Goal: Transaction & Acquisition: Purchase product/service

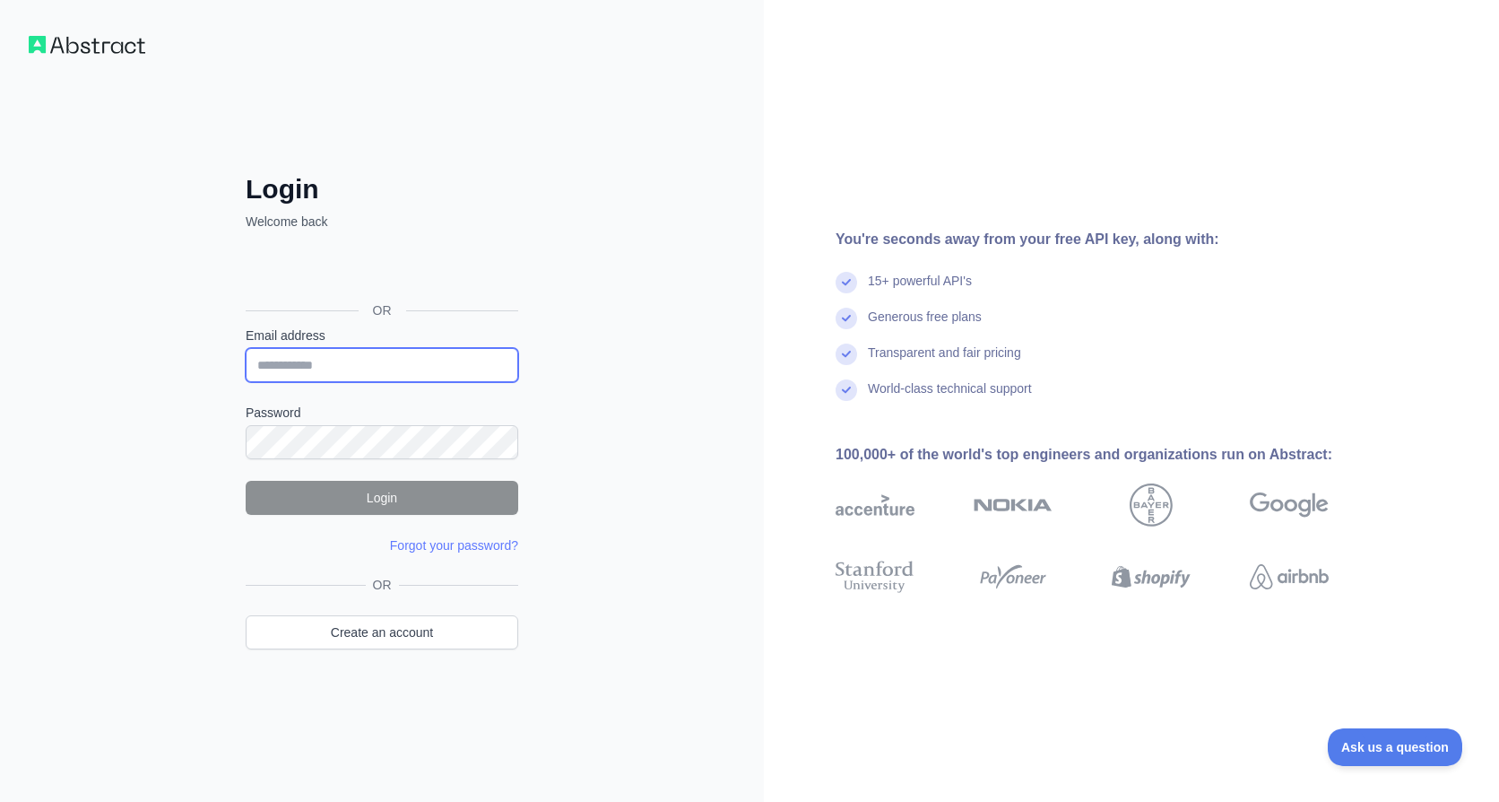
click at [400, 362] on input "Email address" at bounding box center [382, 365] width 273 height 34
type input "**********"
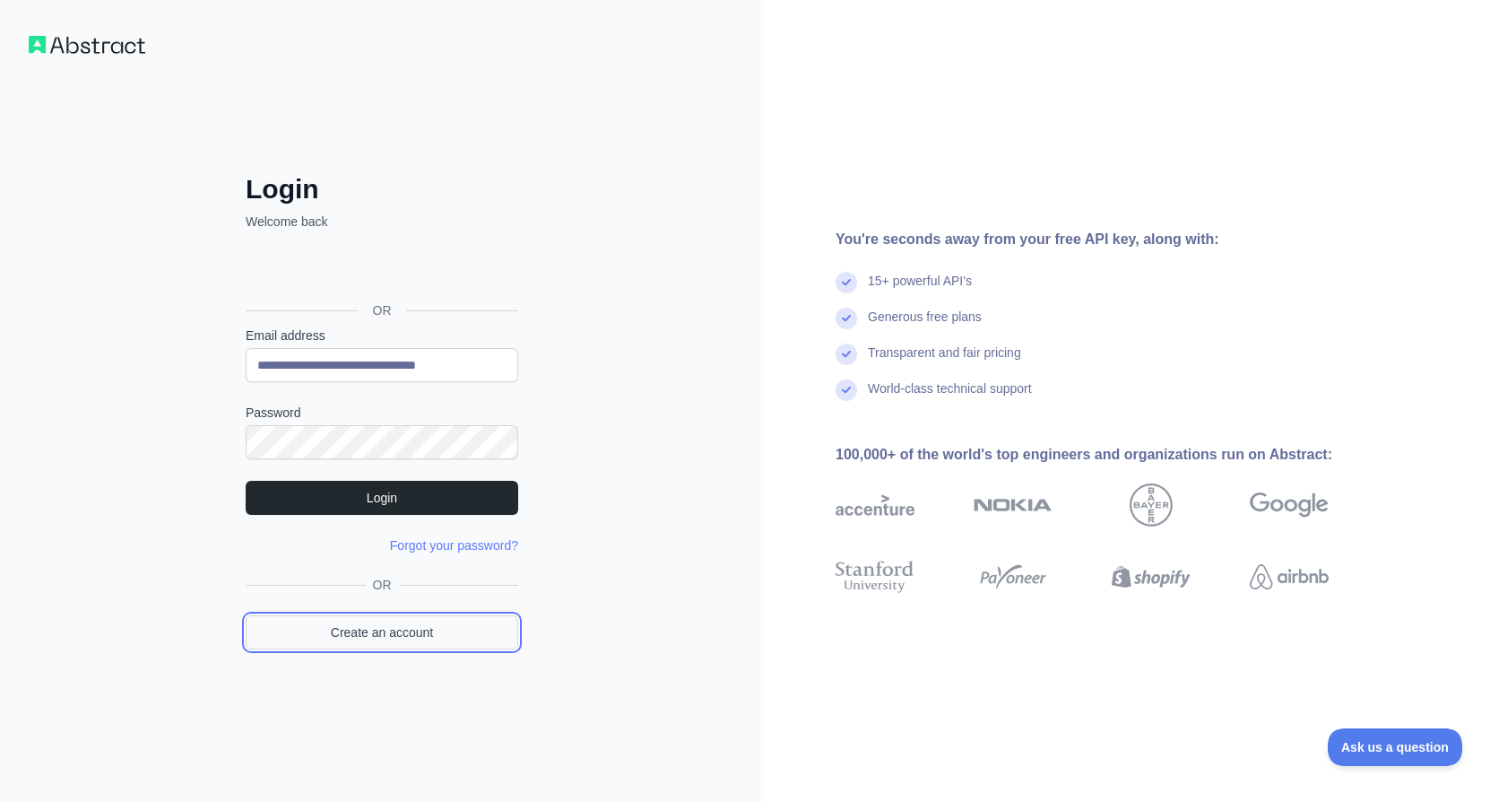
click at [408, 628] on link "Create an account" at bounding box center [382, 632] width 273 height 34
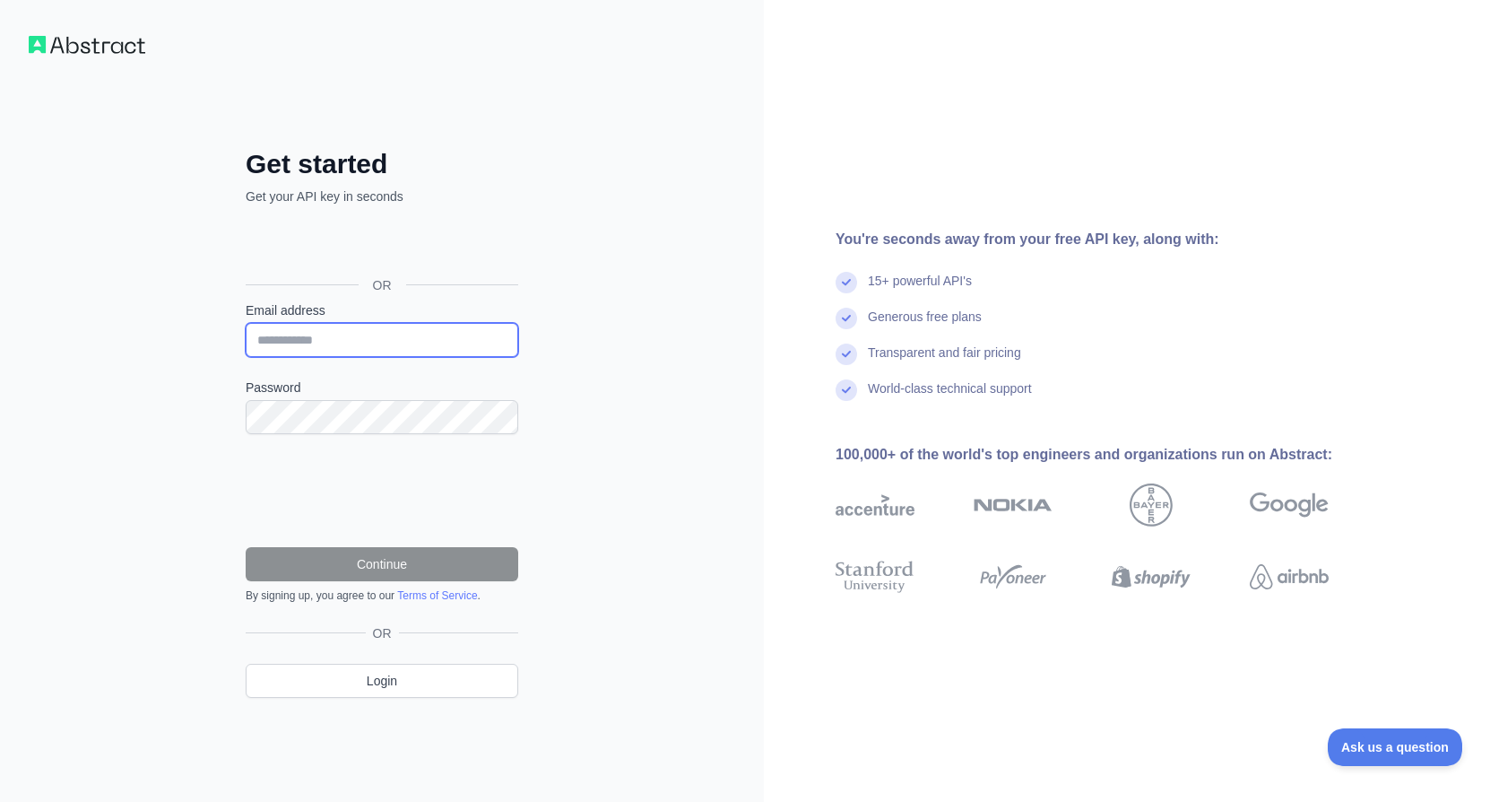
click at [353, 343] on input "Email address" at bounding box center [382, 340] width 273 height 34
type input "**********"
click at [368, 391] on label "Password" at bounding box center [382, 387] width 273 height 18
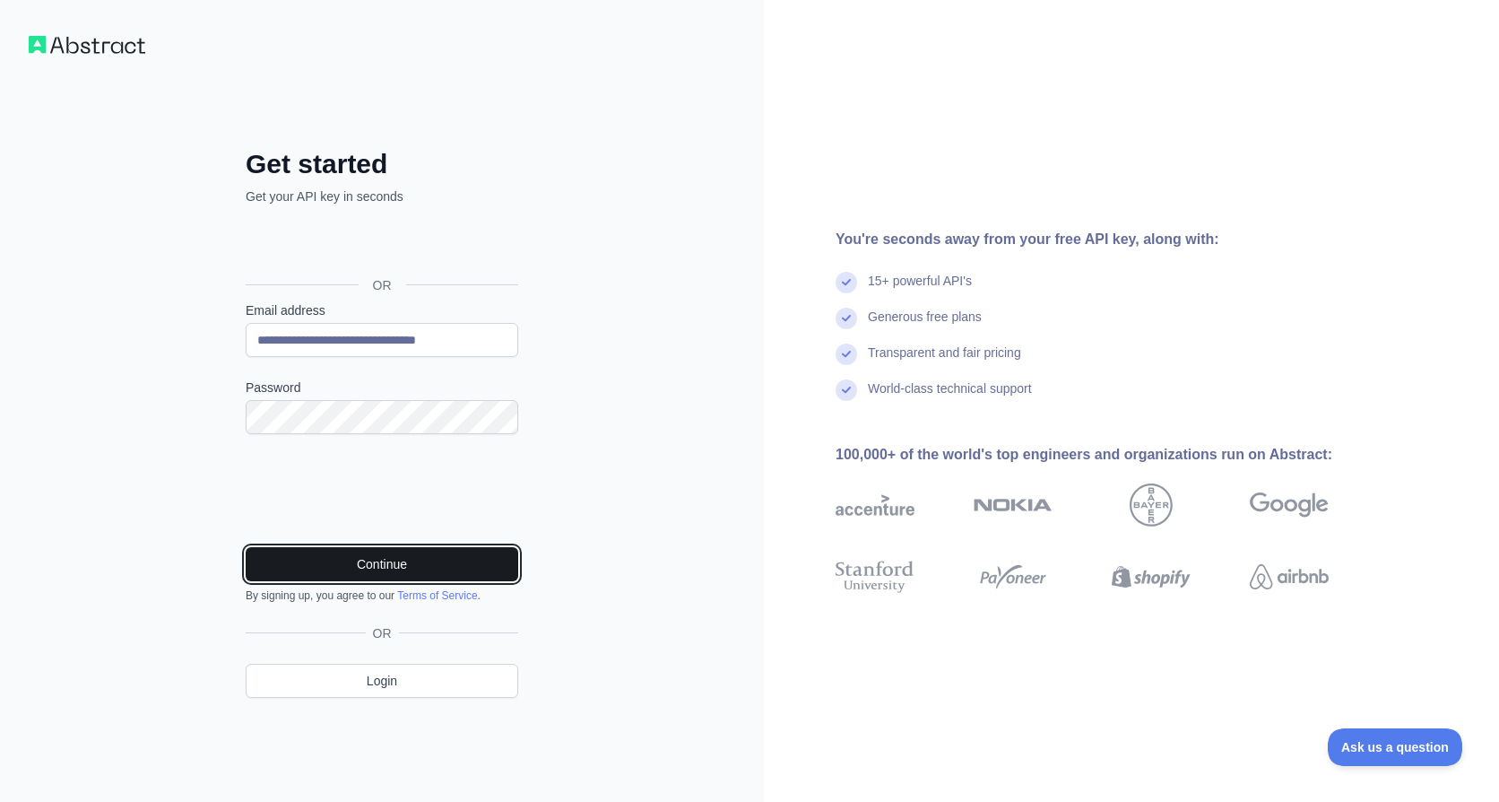
click at [347, 571] on button "Continue" at bounding box center [382, 564] width 273 height 34
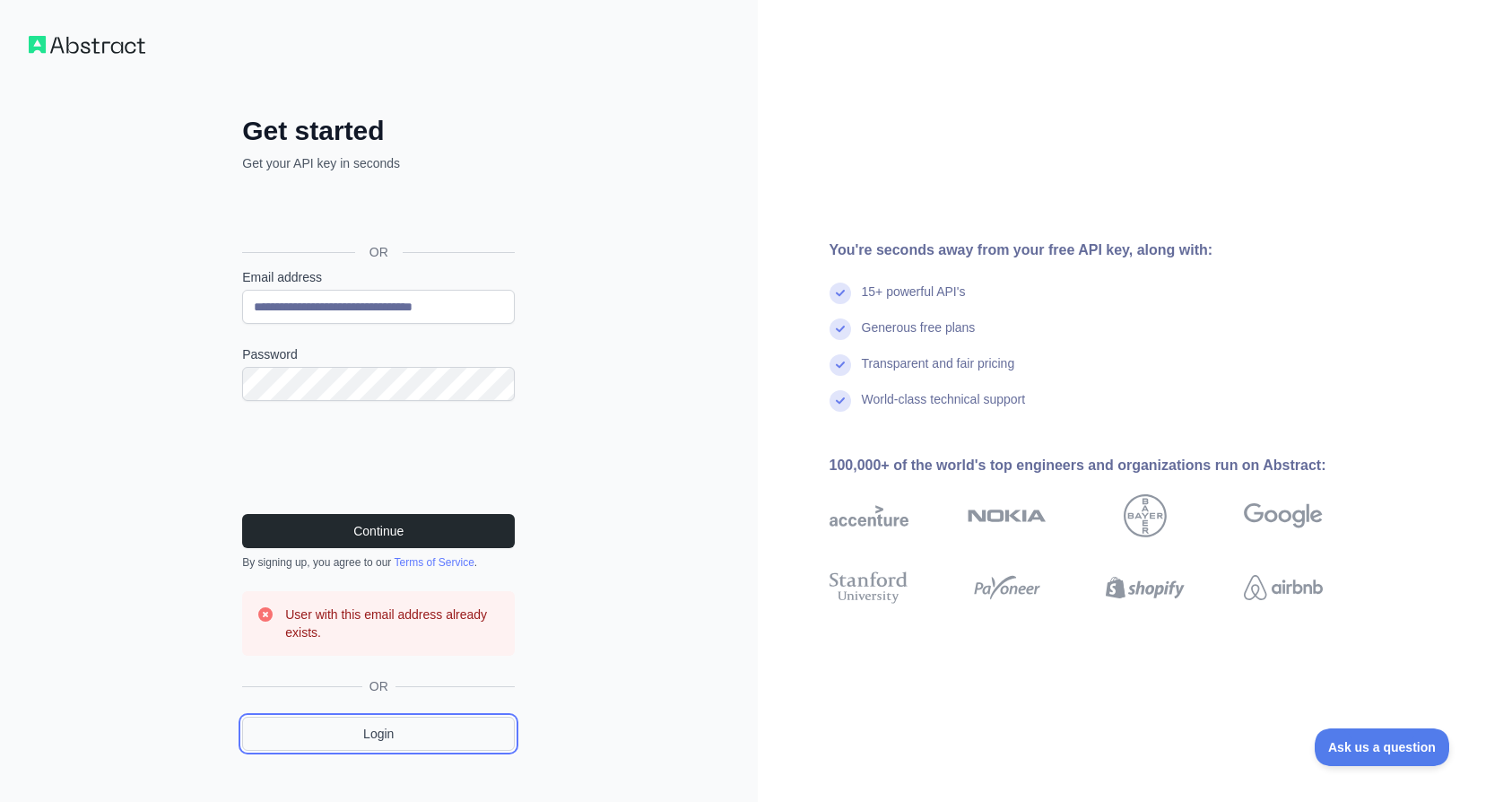
click at [395, 738] on link "Login" at bounding box center [378, 734] width 273 height 34
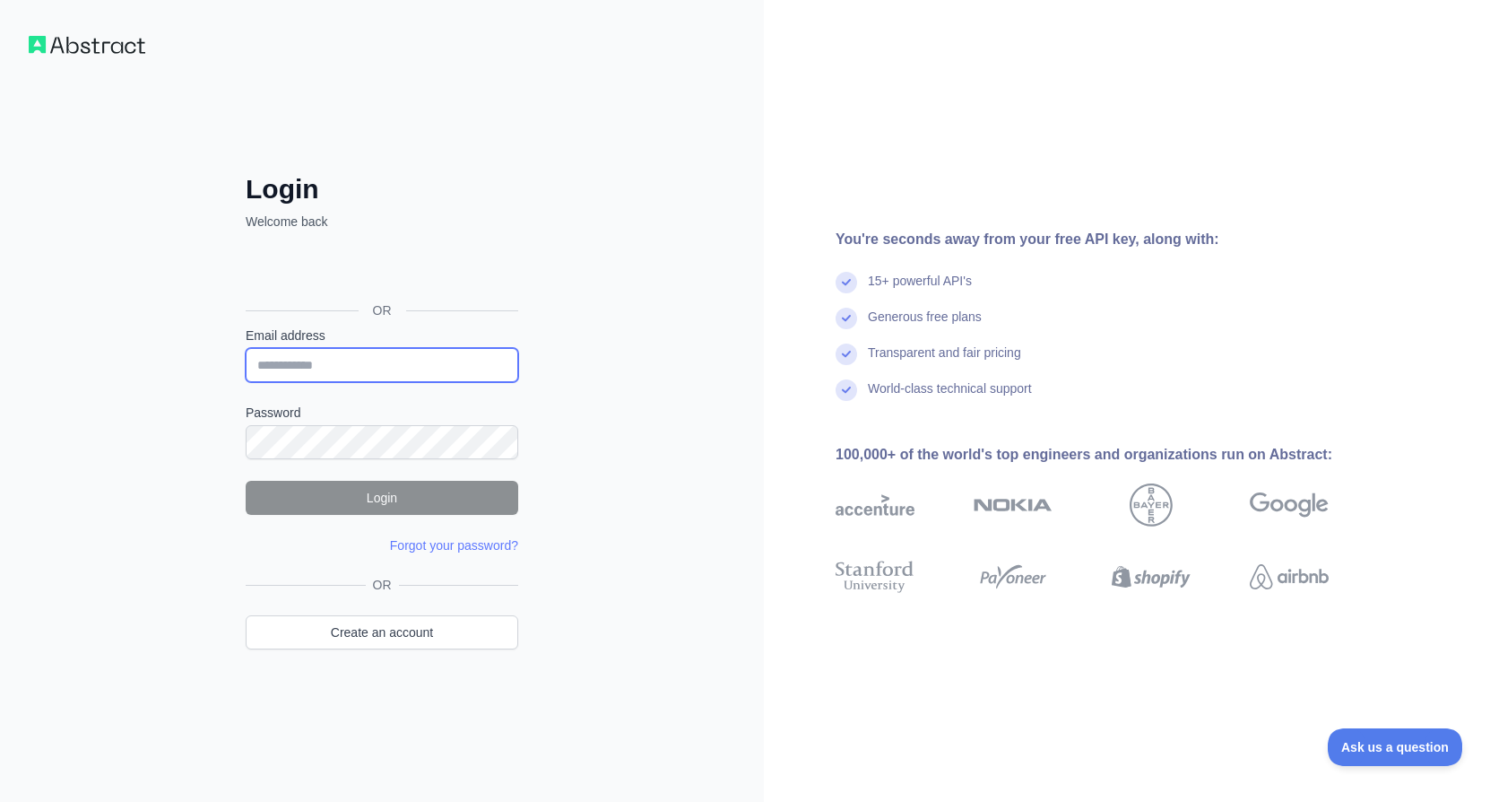
click at [404, 359] on input "Email address" at bounding box center [382, 365] width 273 height 34
type input "**********"
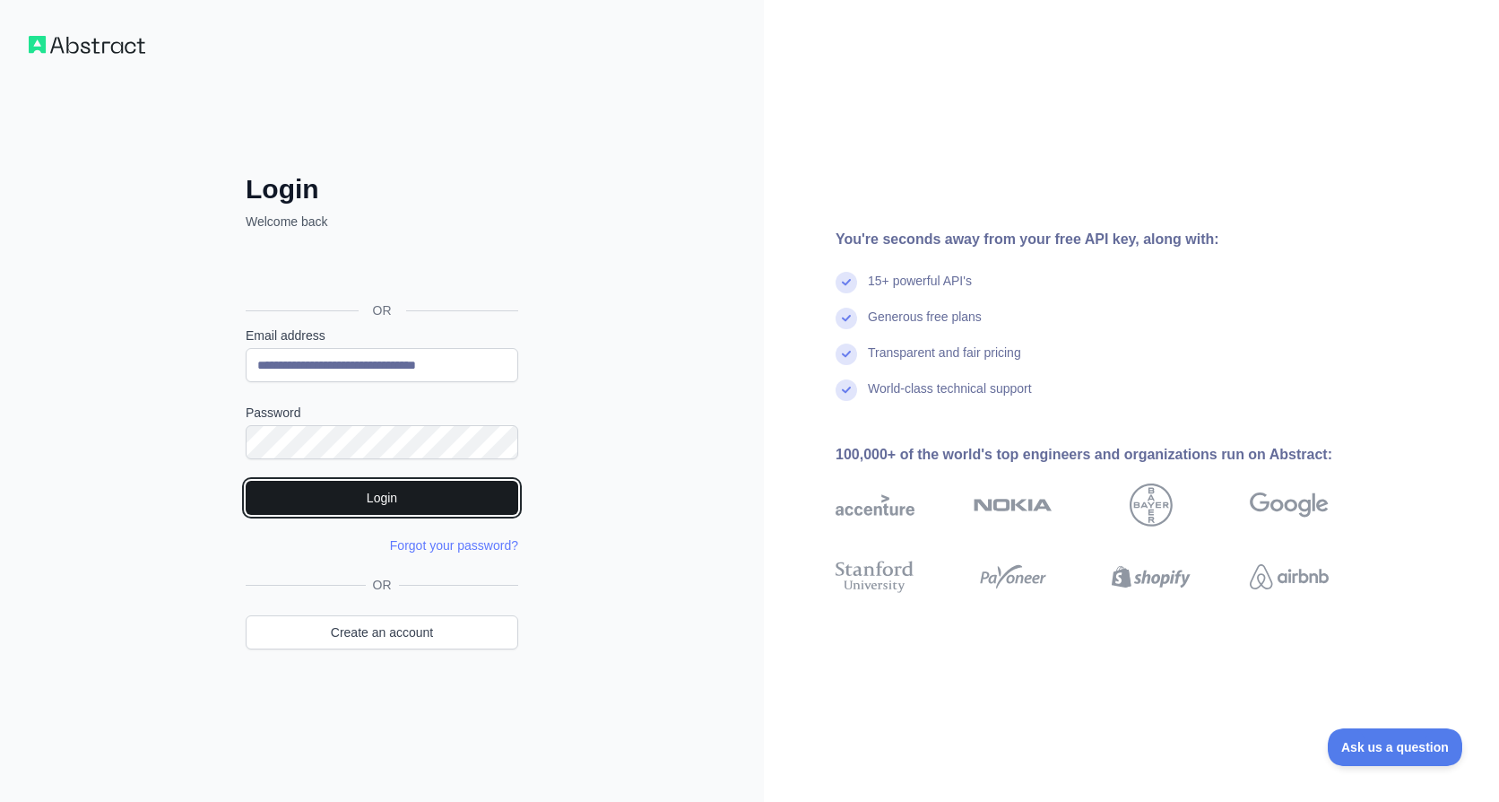
click at [398, 486] on button "Login" at bounding box center [382, 498] width 273 height 34
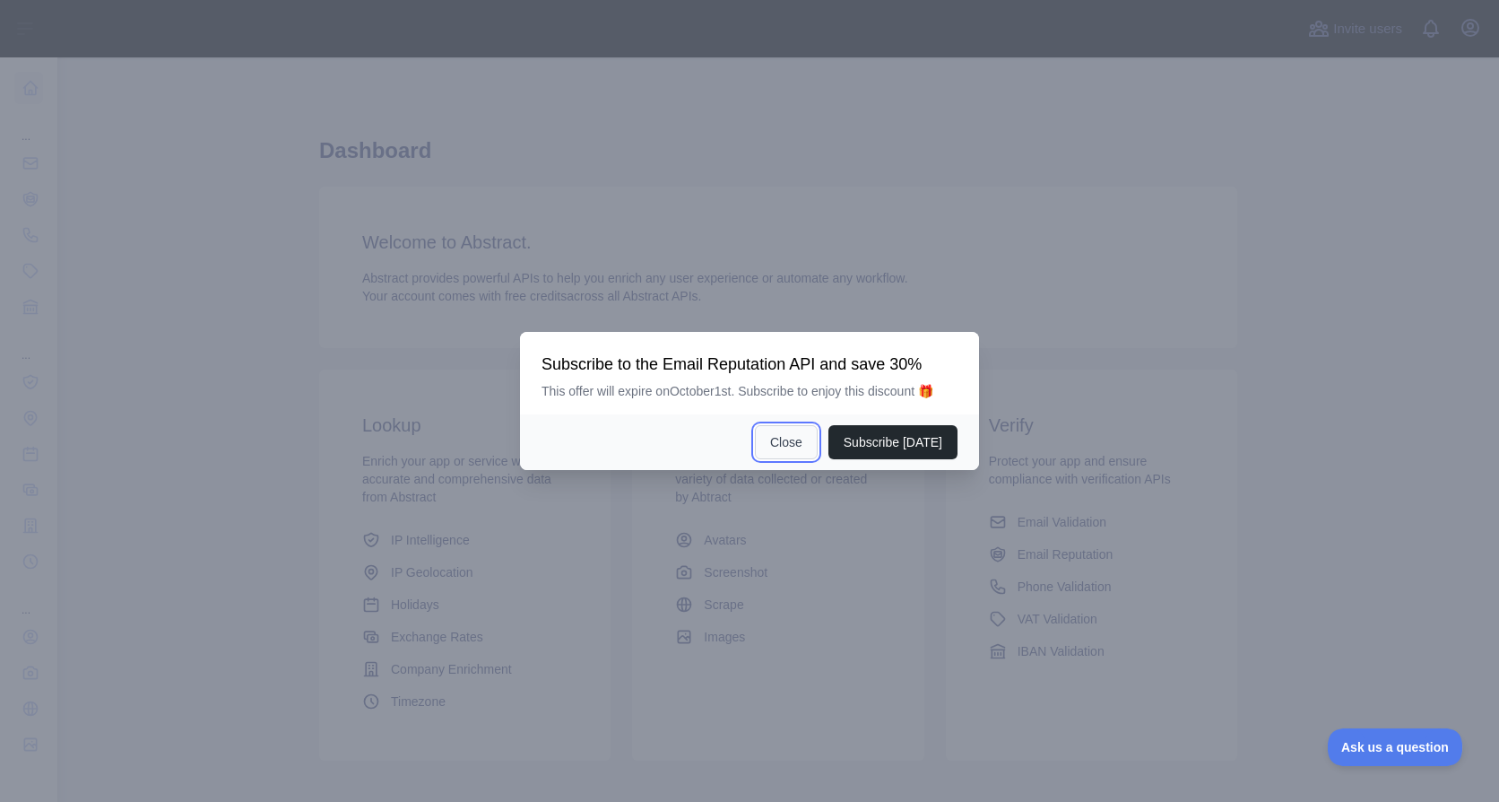
click at [774, 440] on button "Close" at bounding box center [786, 442] width 63 height 34
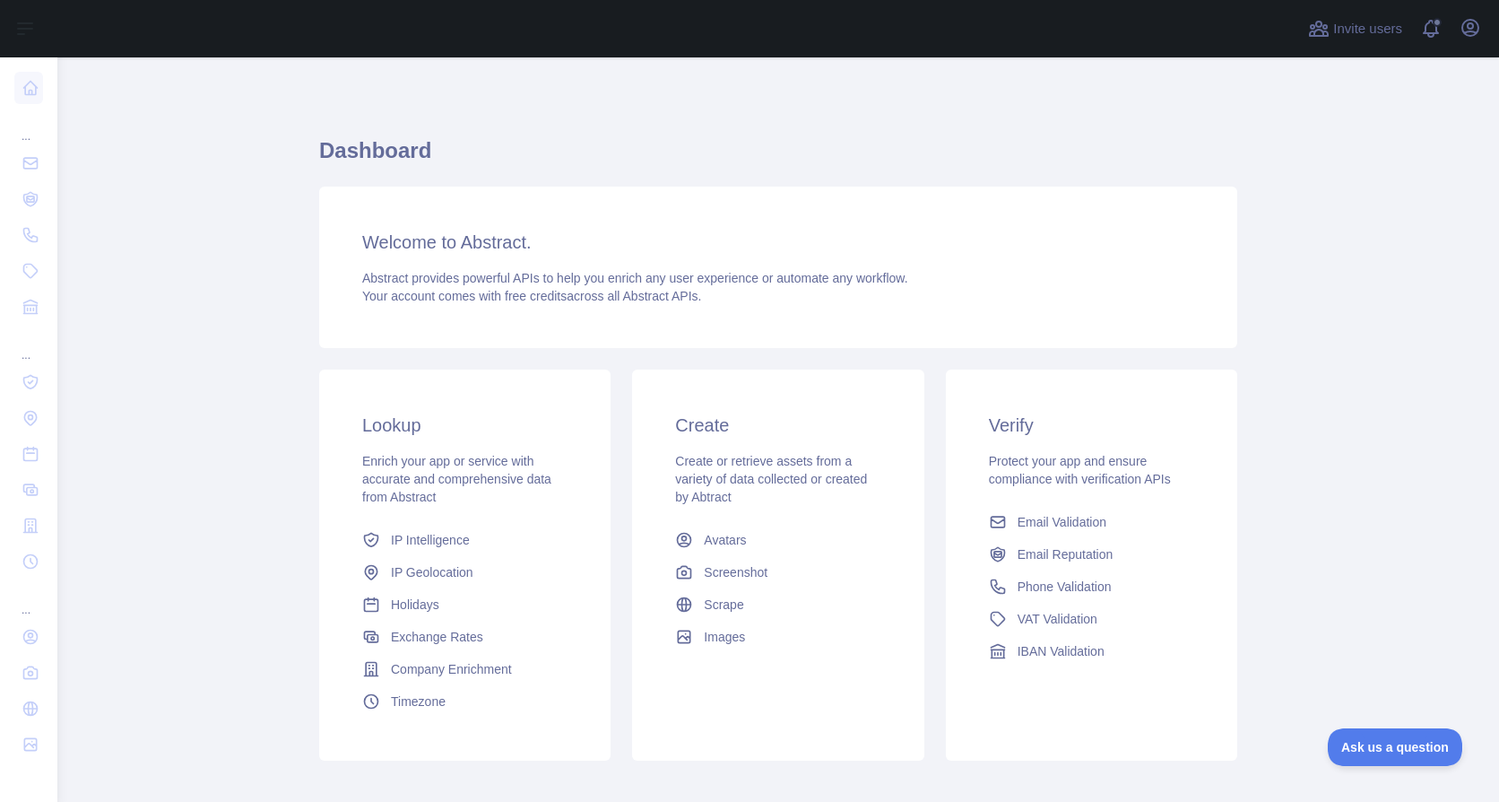
click at [1164, 160] on h1 "Dashboard" at bounding box center [778, 157] width 918 height 43
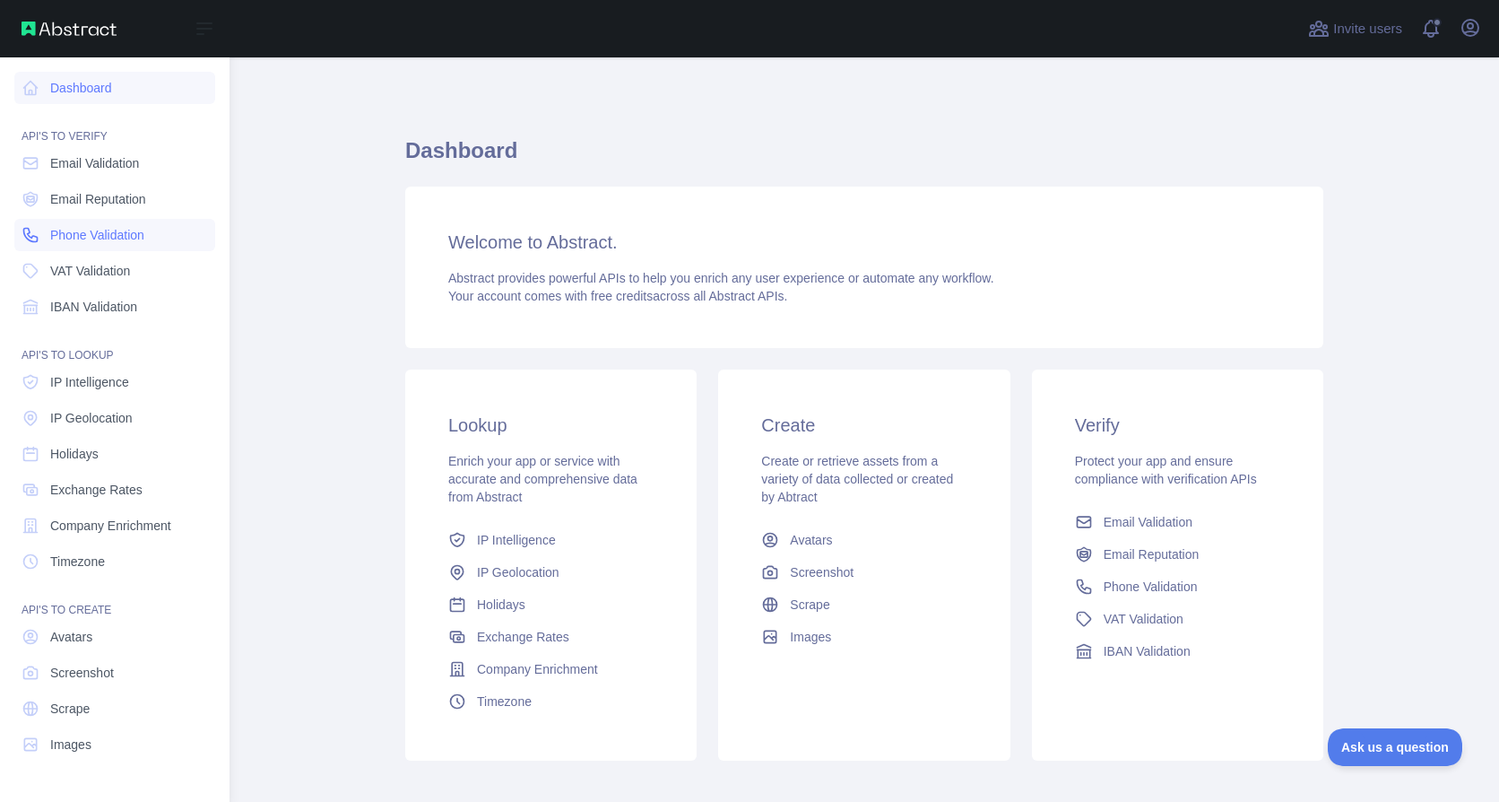
click at [115, 242] on span "Phone Validation" at bounding box center [97, 235] width 94 height 18
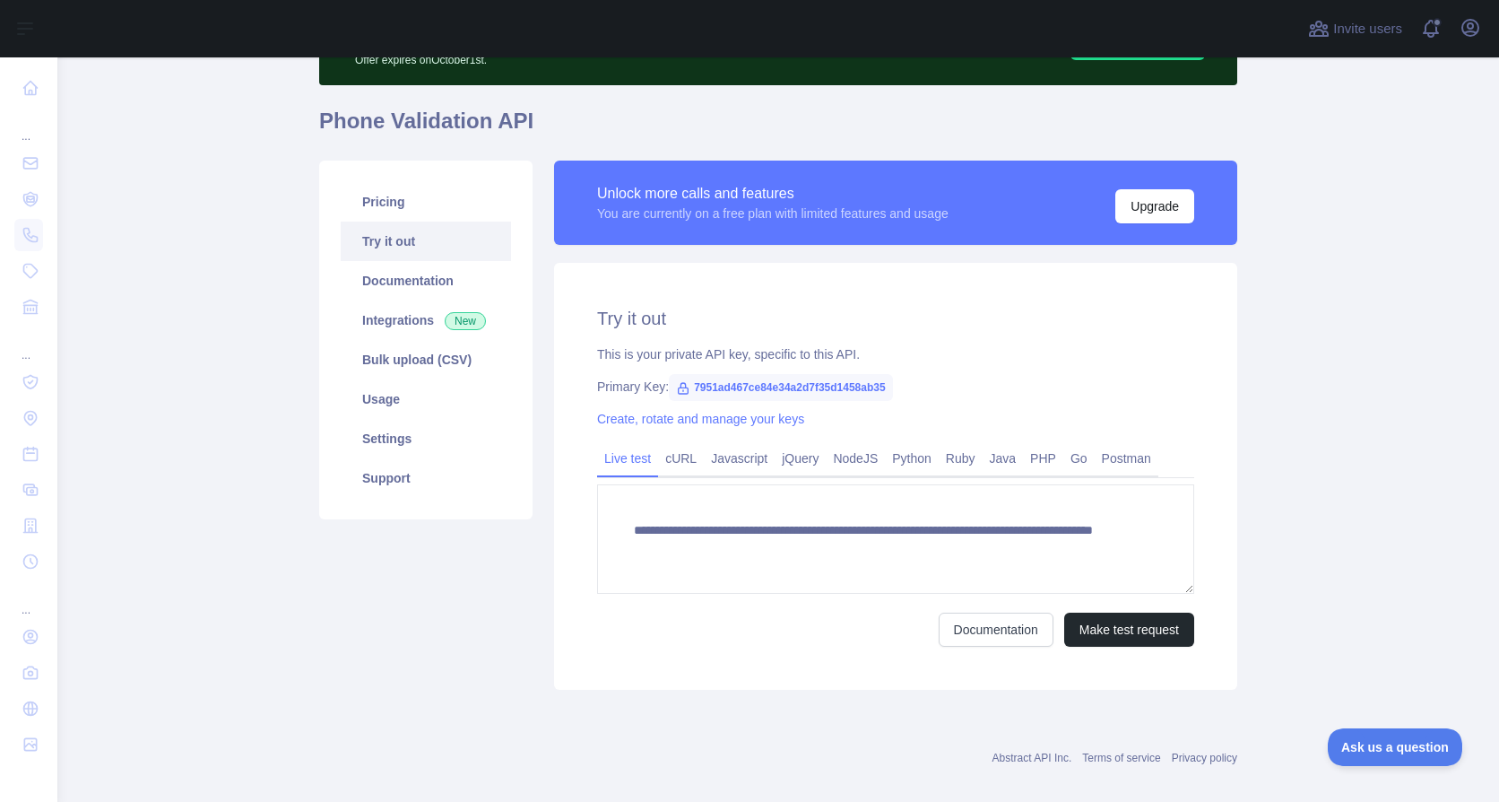
scroll to position [133, 0]
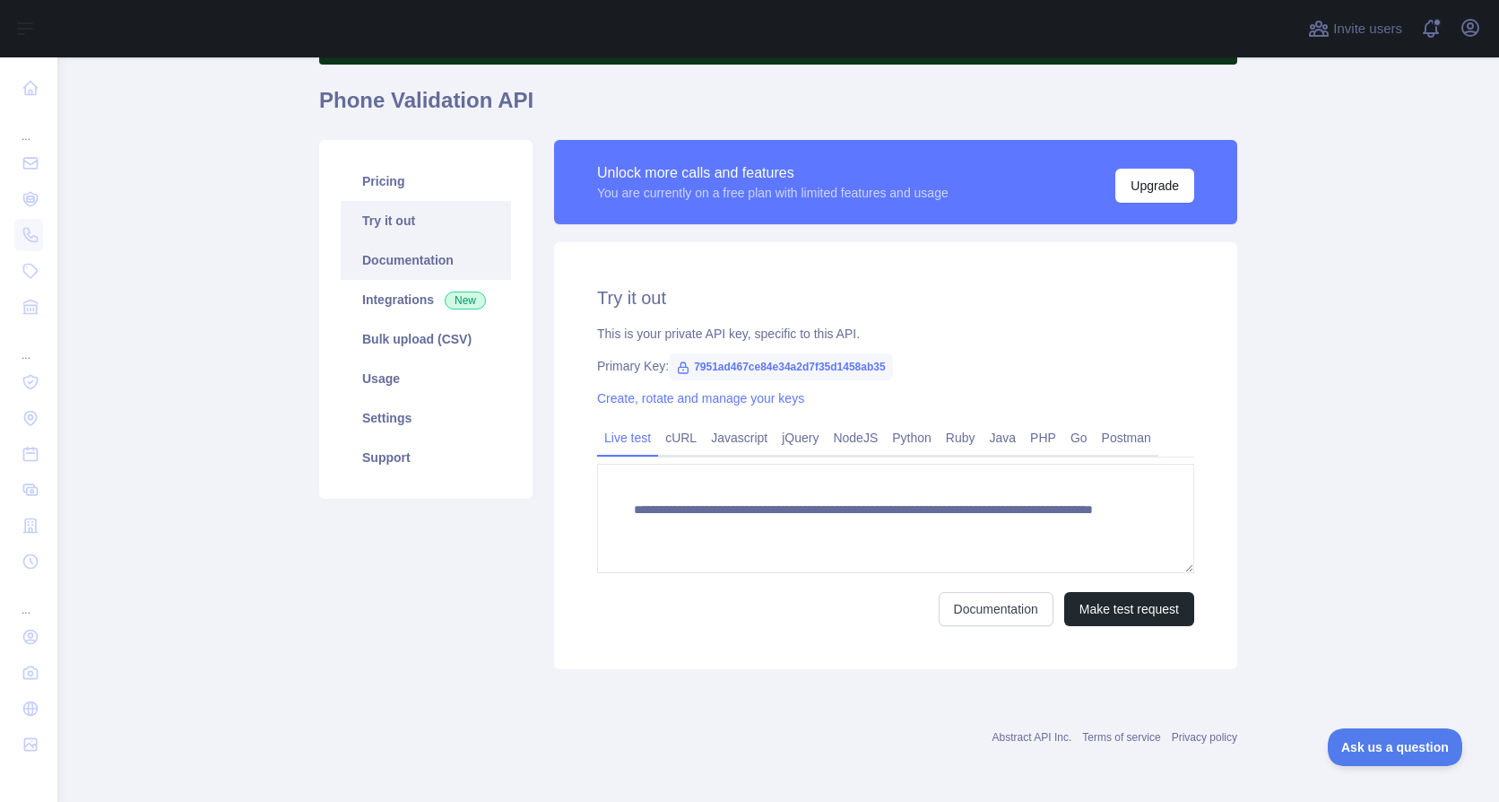
click at [402, 262] on link "Documentation" at bounding box center [426, 259] width 170 height 39
click at [396, 382] on link "Usage" at bounding box center [426, 378] width 170 height 39
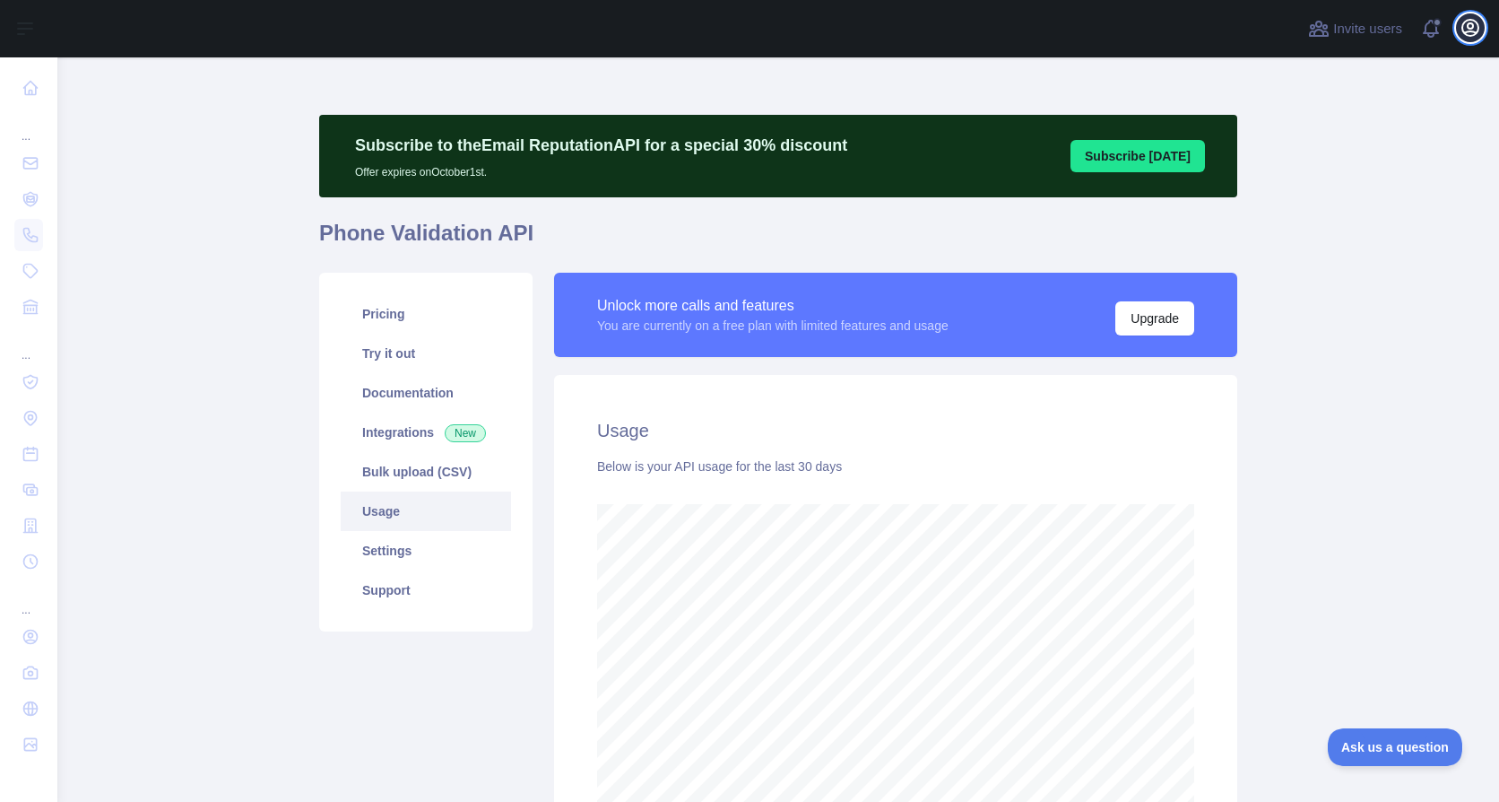
click at [1463, 30] on icon "button" at bounding box center [1471, 28] width 16 height 16
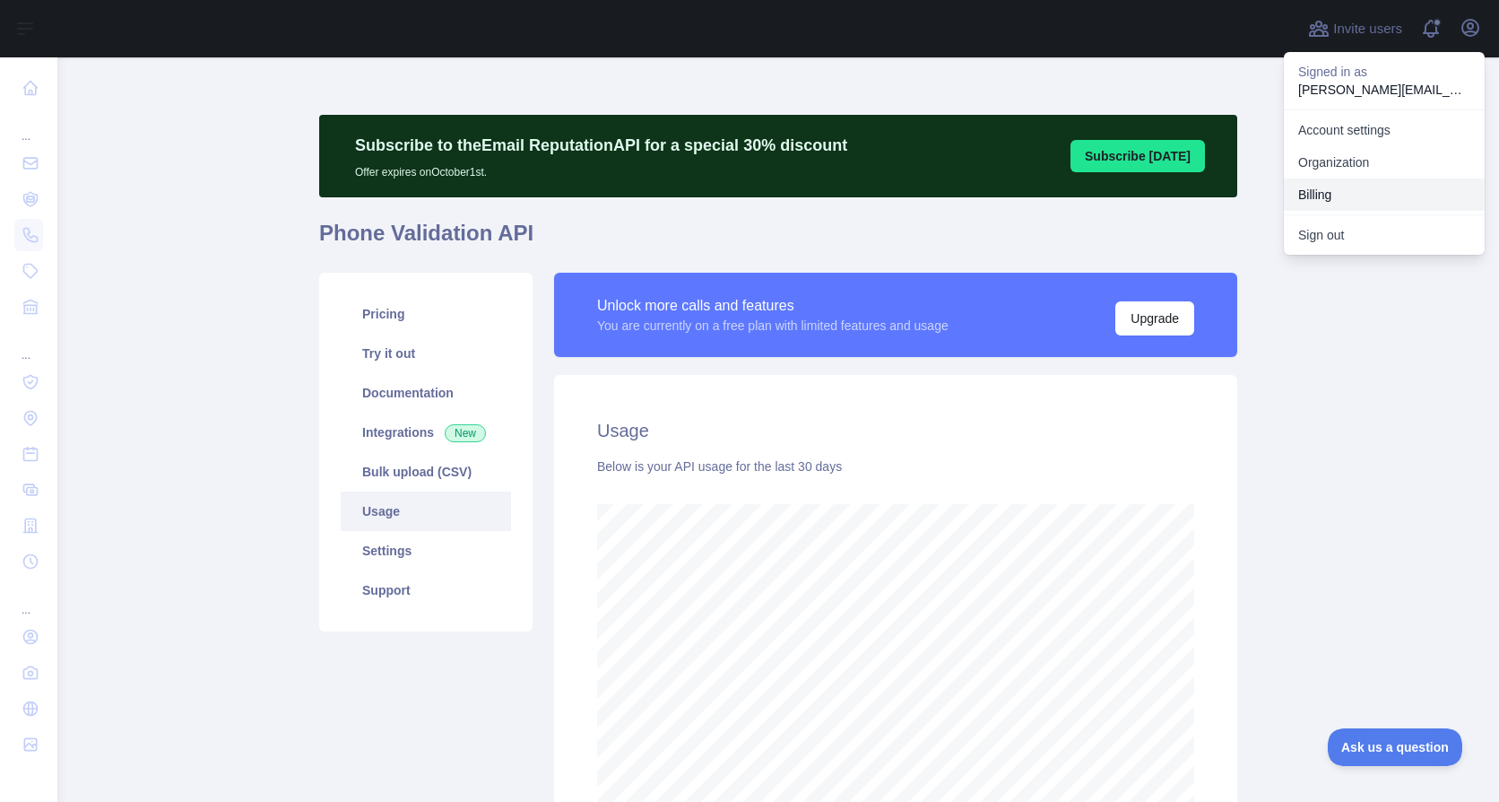
click at [1373, 187] on button "Billing" at bounding box center [1384, 194] width 201 height 32
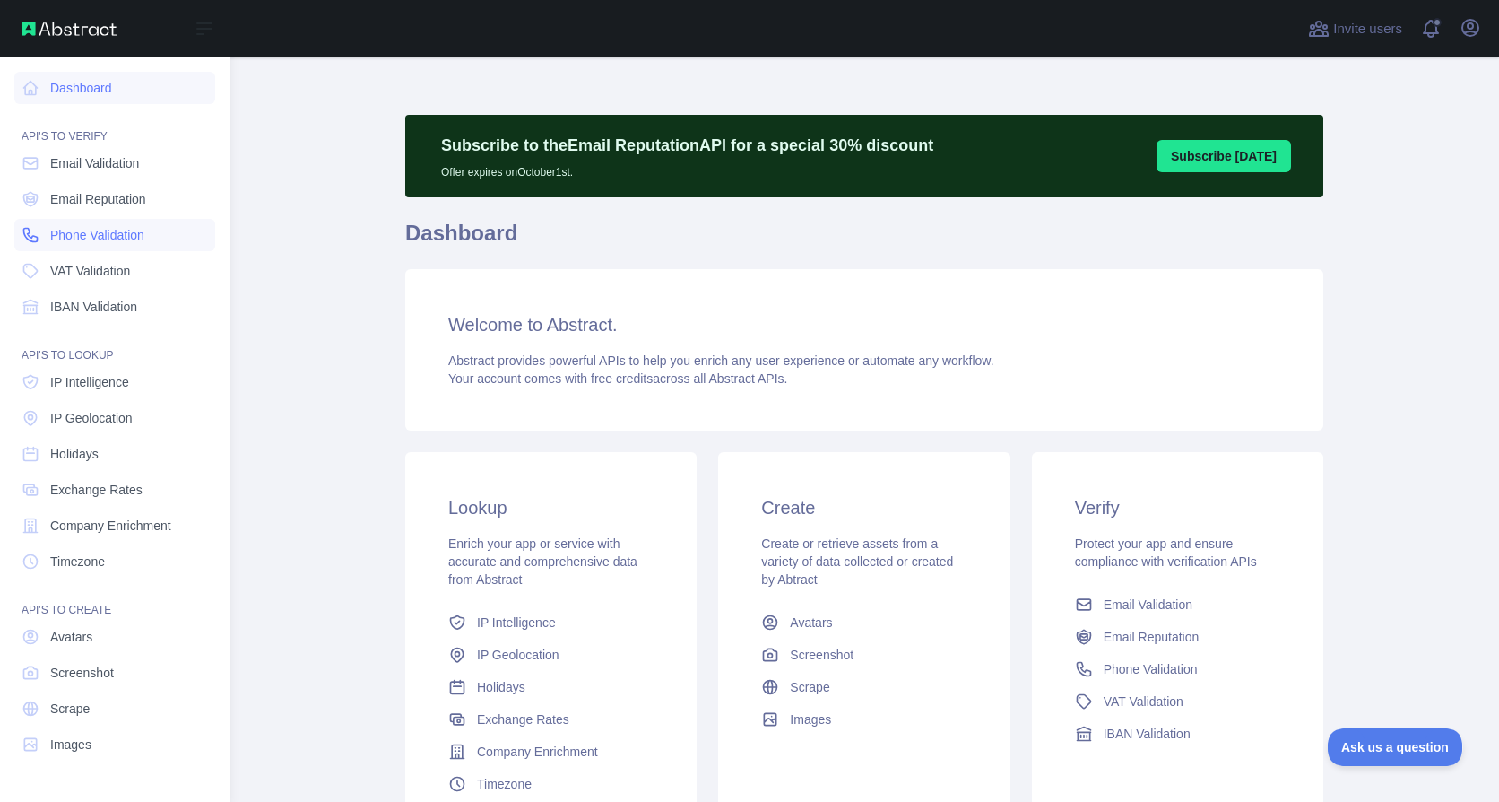
click at [127, 235] on span "Phone Validation" at bounding box center [97, 235] width 94 height 18
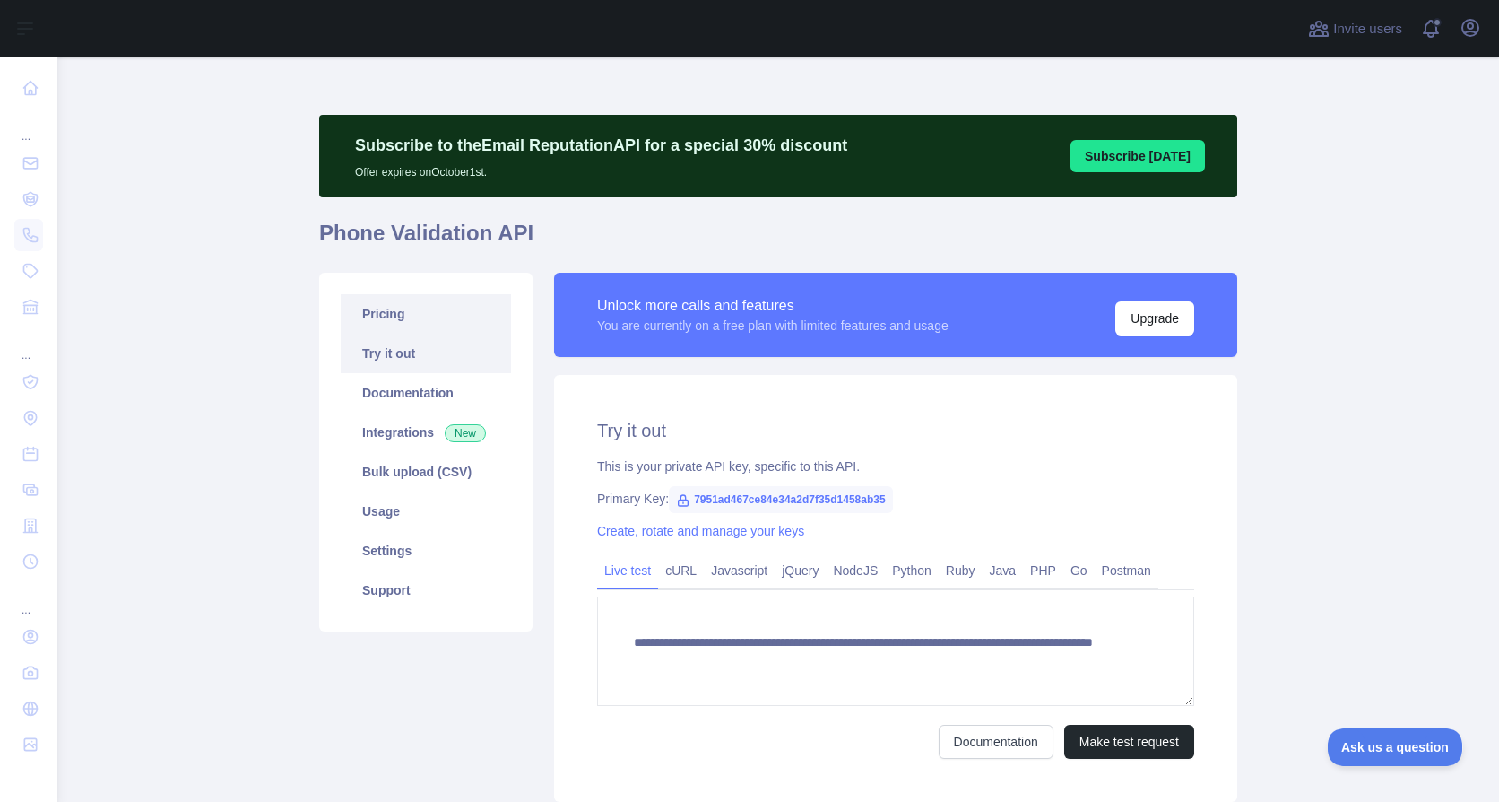
click at [443, 314] on link "Pricing" at bounding box center [426, 313] width 170 height 39
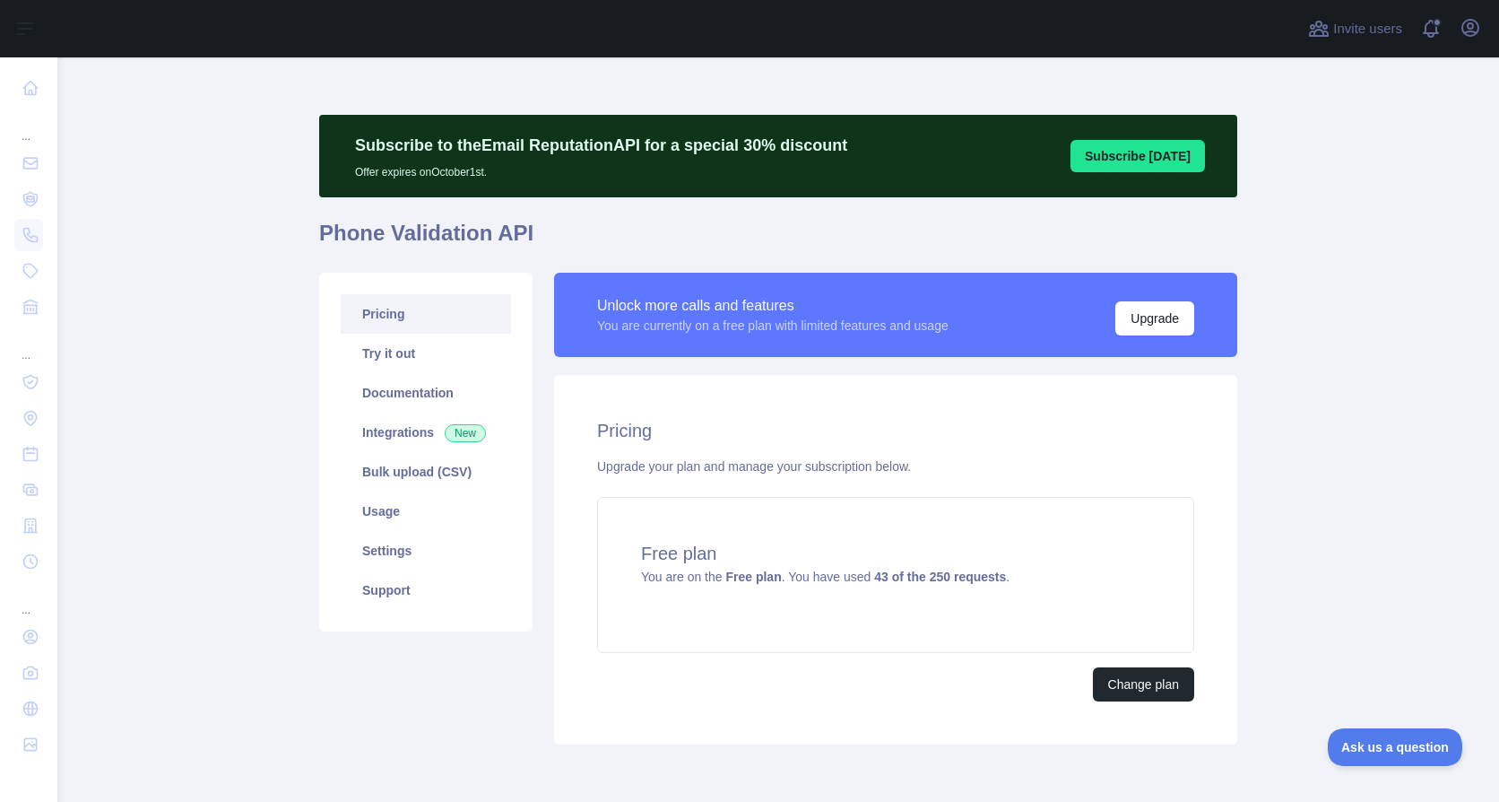
scroll to position [75, 0]
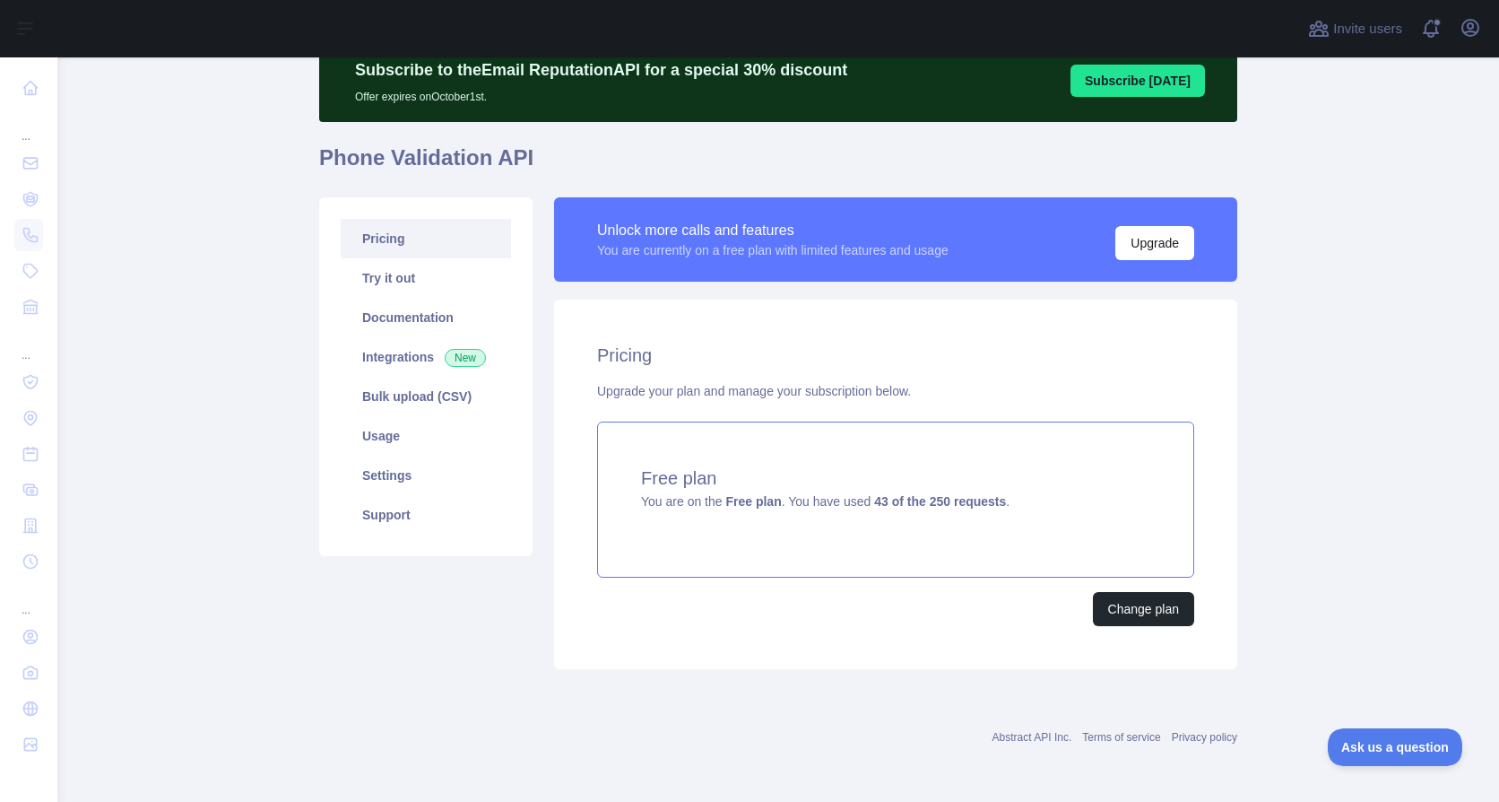
click at [1152, 563] on div "Free plan You are on the Free plan . You have used 43 of the 250 requests ." at bounding box center [895, 499] width 597 height 156
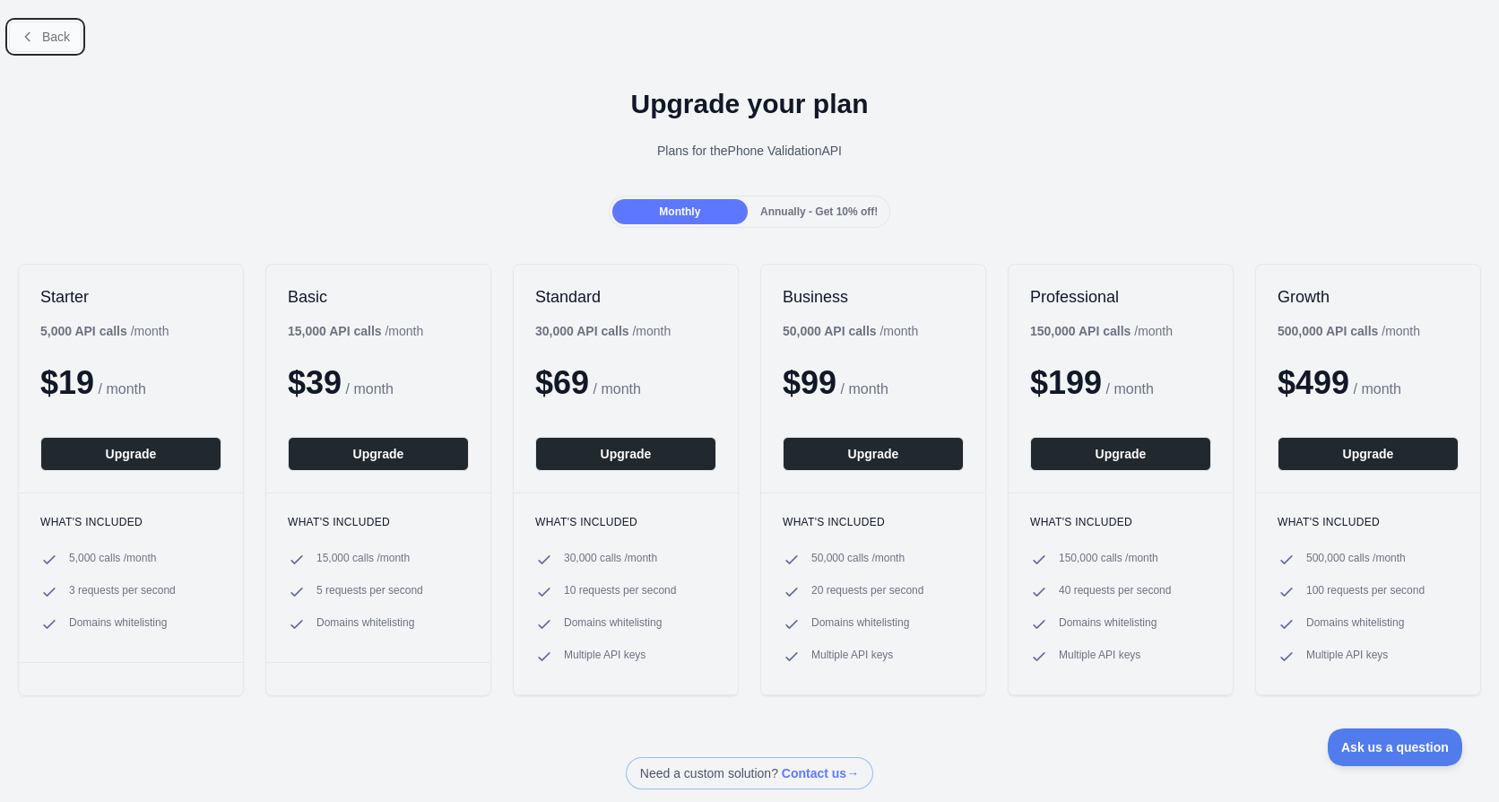
click at [63, 39] on span "Back" at bounding box center [56, 37] width 28 height 14
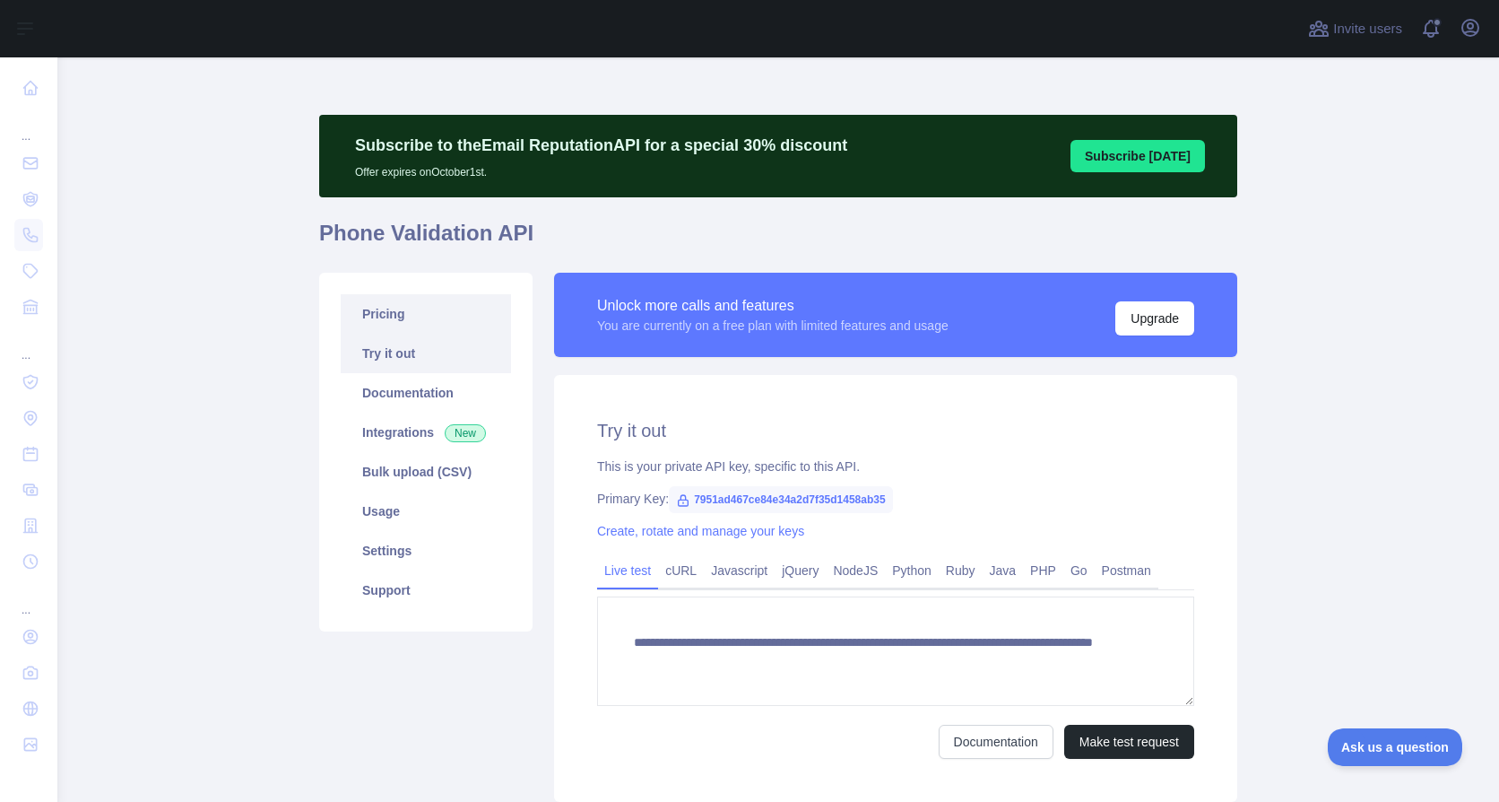
click at [377, 316] on link "Pricing" at bounding box center [426, 313] width 170 height 39
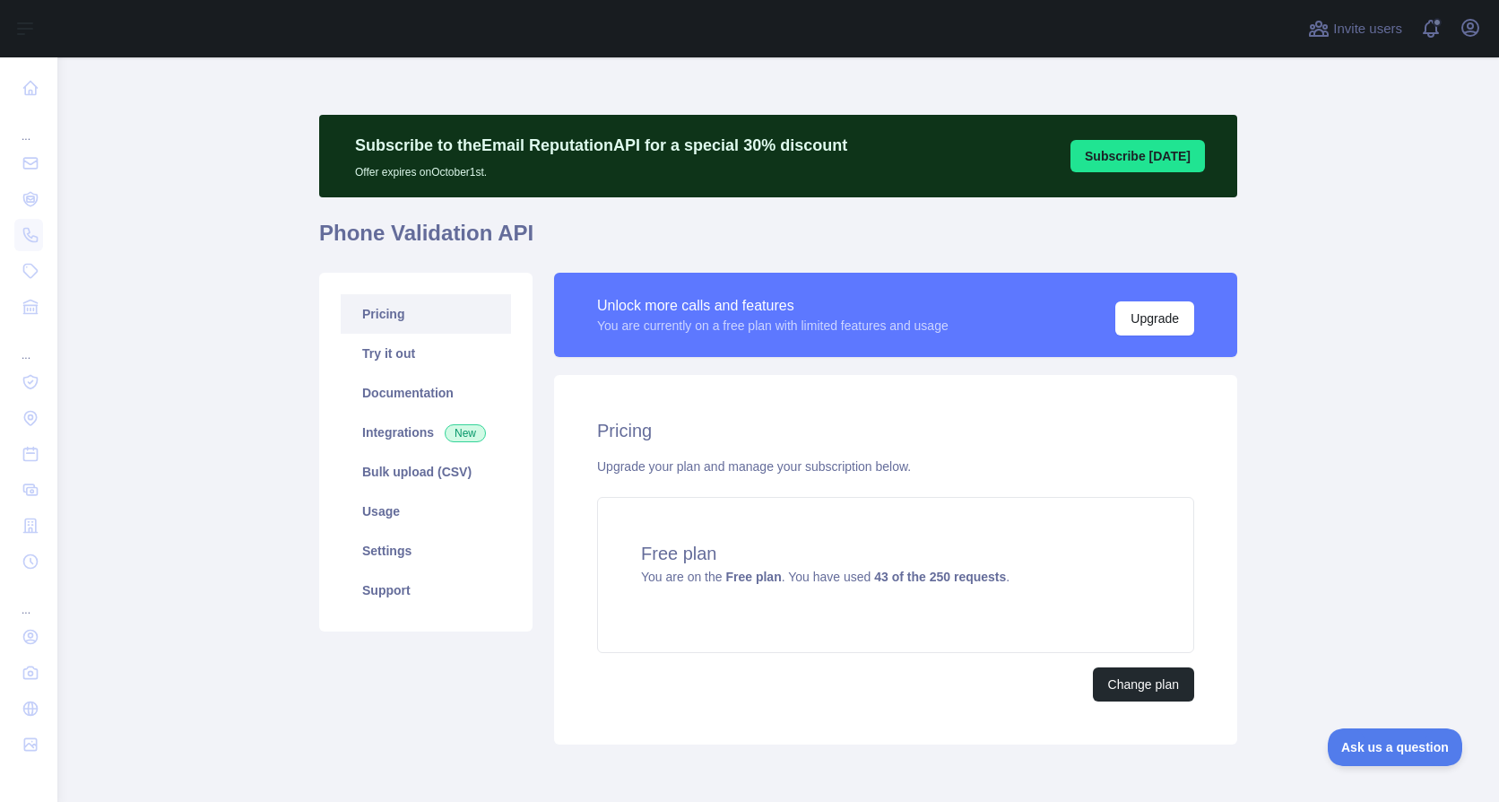
scroll to position [75, 0]
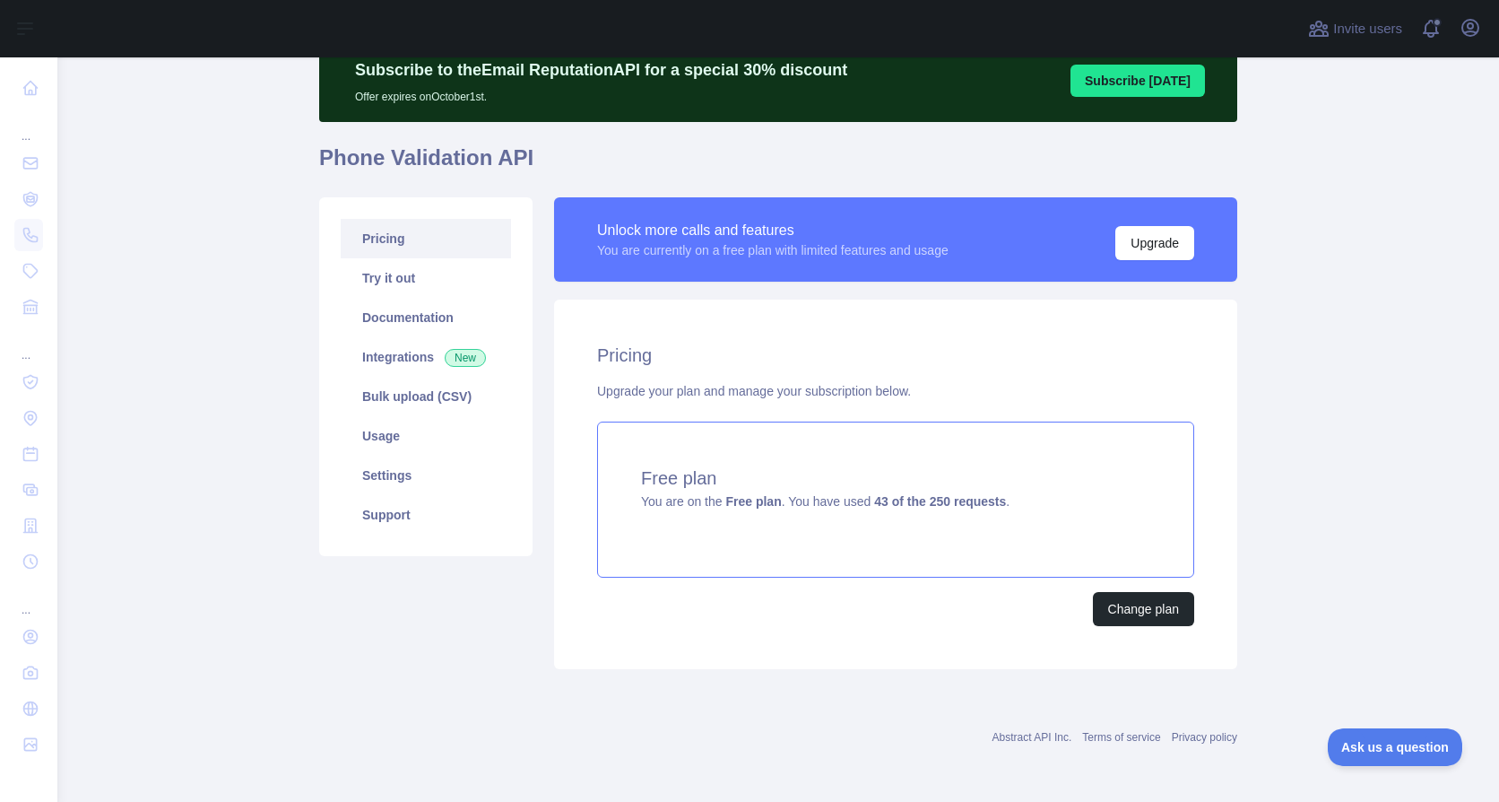
click at [923, 522] on div "Free plan You are on the Free plan . You have used 43 of the 250 requests ." at bounding box center [895, 499] width 597 height 156
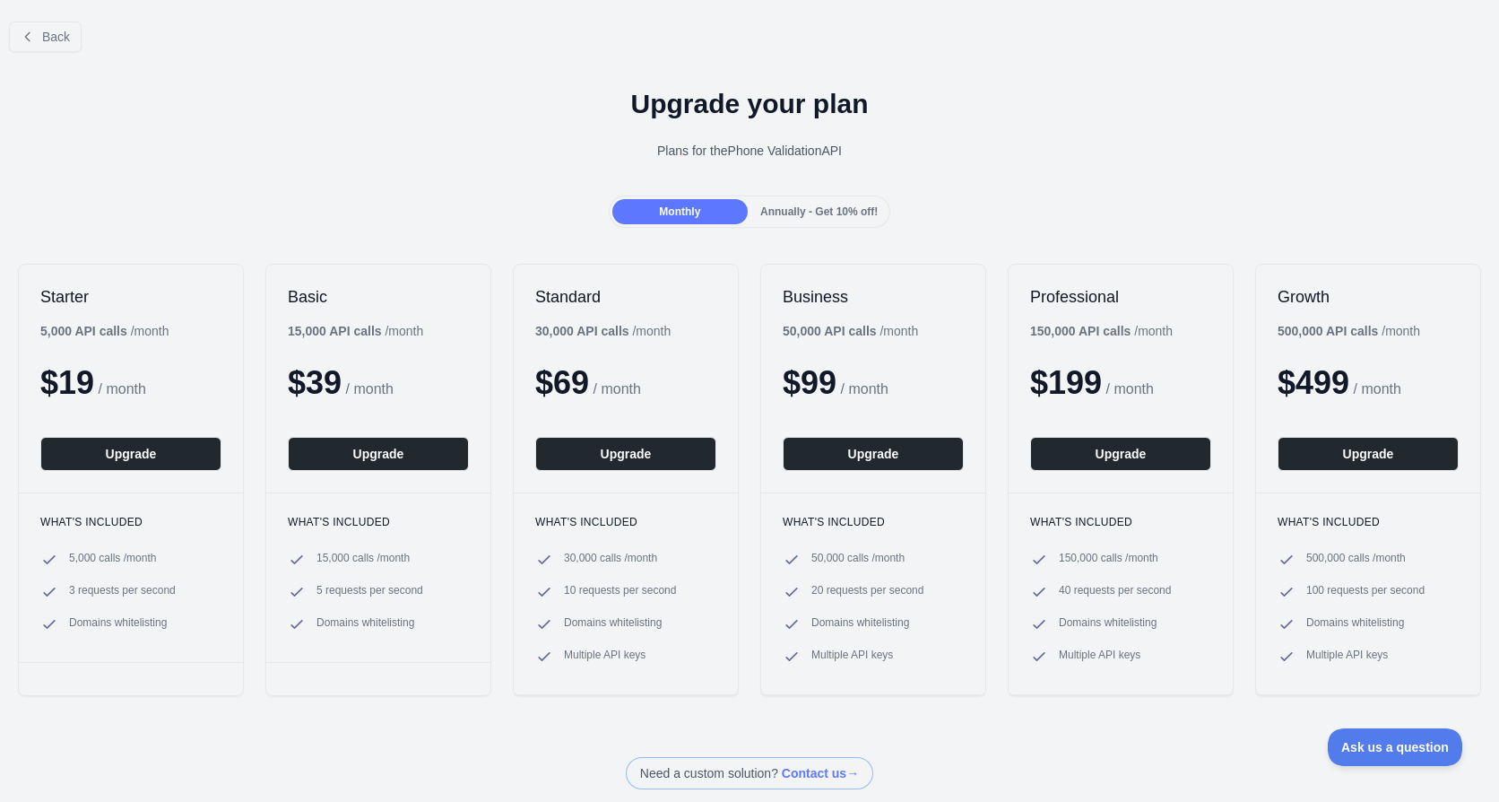
click at [794, 205] on span "Annually - Get 10% off!" at bounding box center [818, 211] width 117 height 13
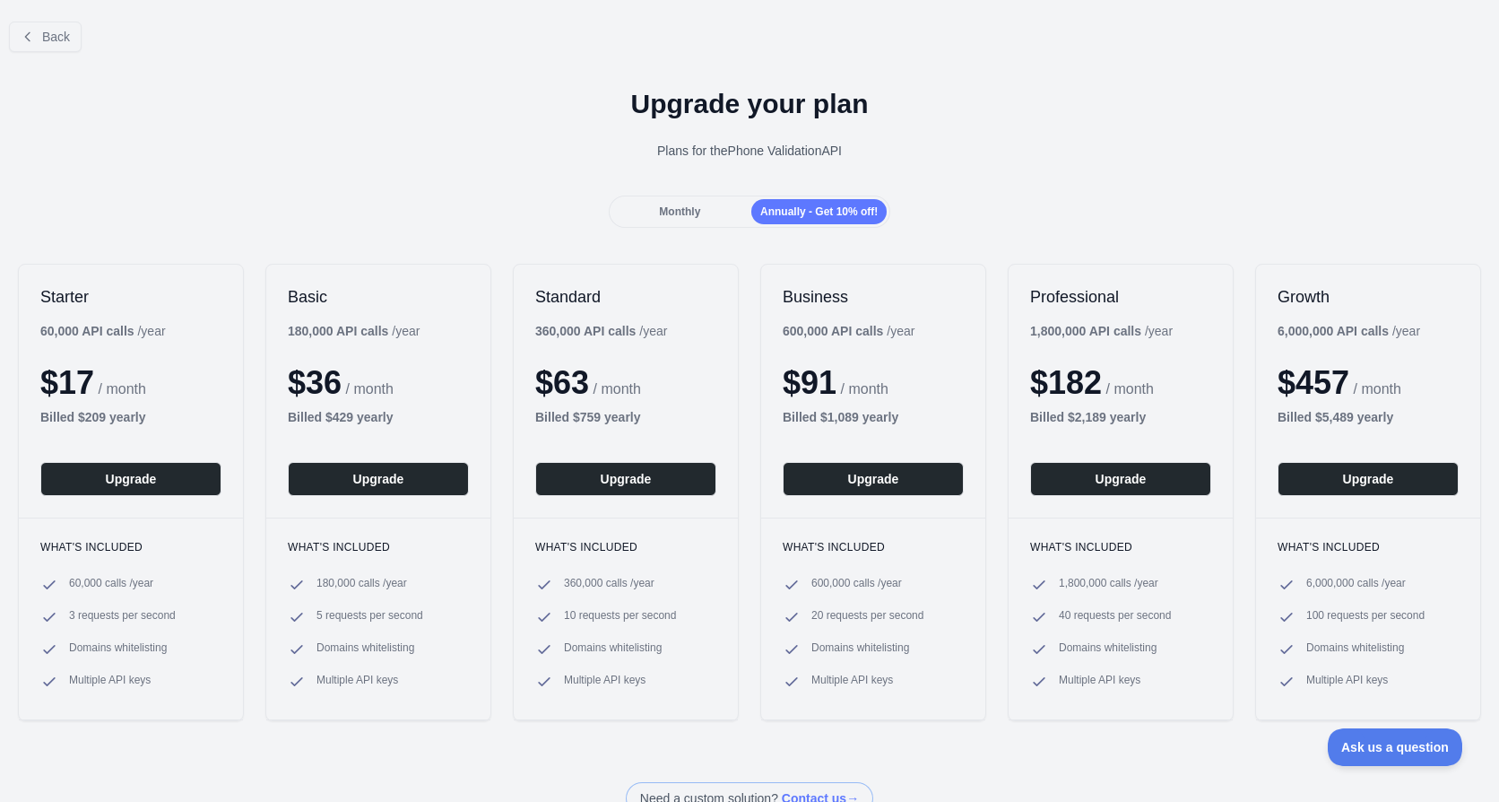
click at [366, 416] on b "Billed $ 429 yearly" at bounding box center [341, 417] width 106 height 14
click at [682, 205] on span "Monthly" at bounding box center [679, 211] width 41 height 13
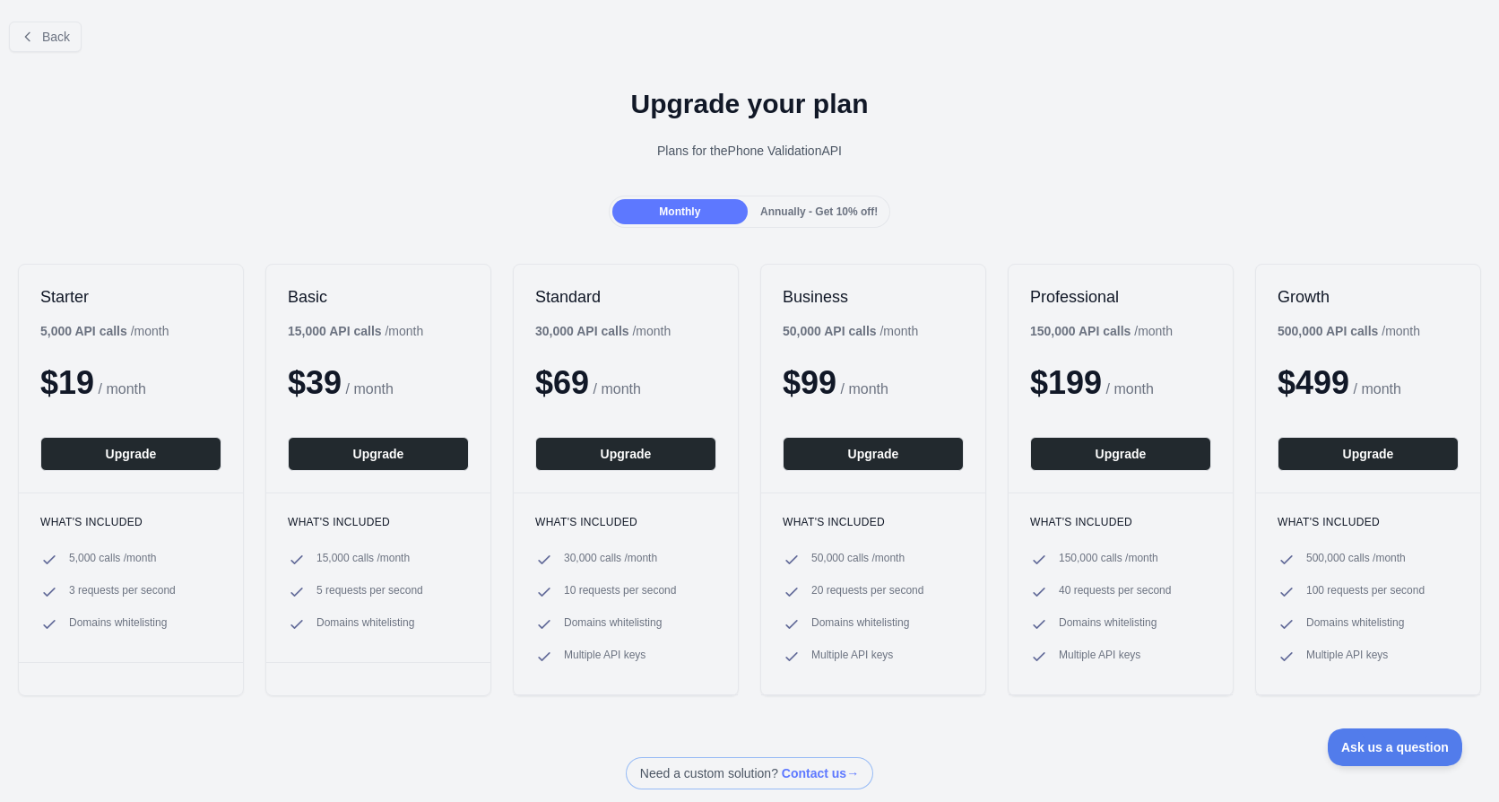
click at [825, 213] on span "Annually - Get 10% off!" at bounding box center [818, 211] width 117 height 13
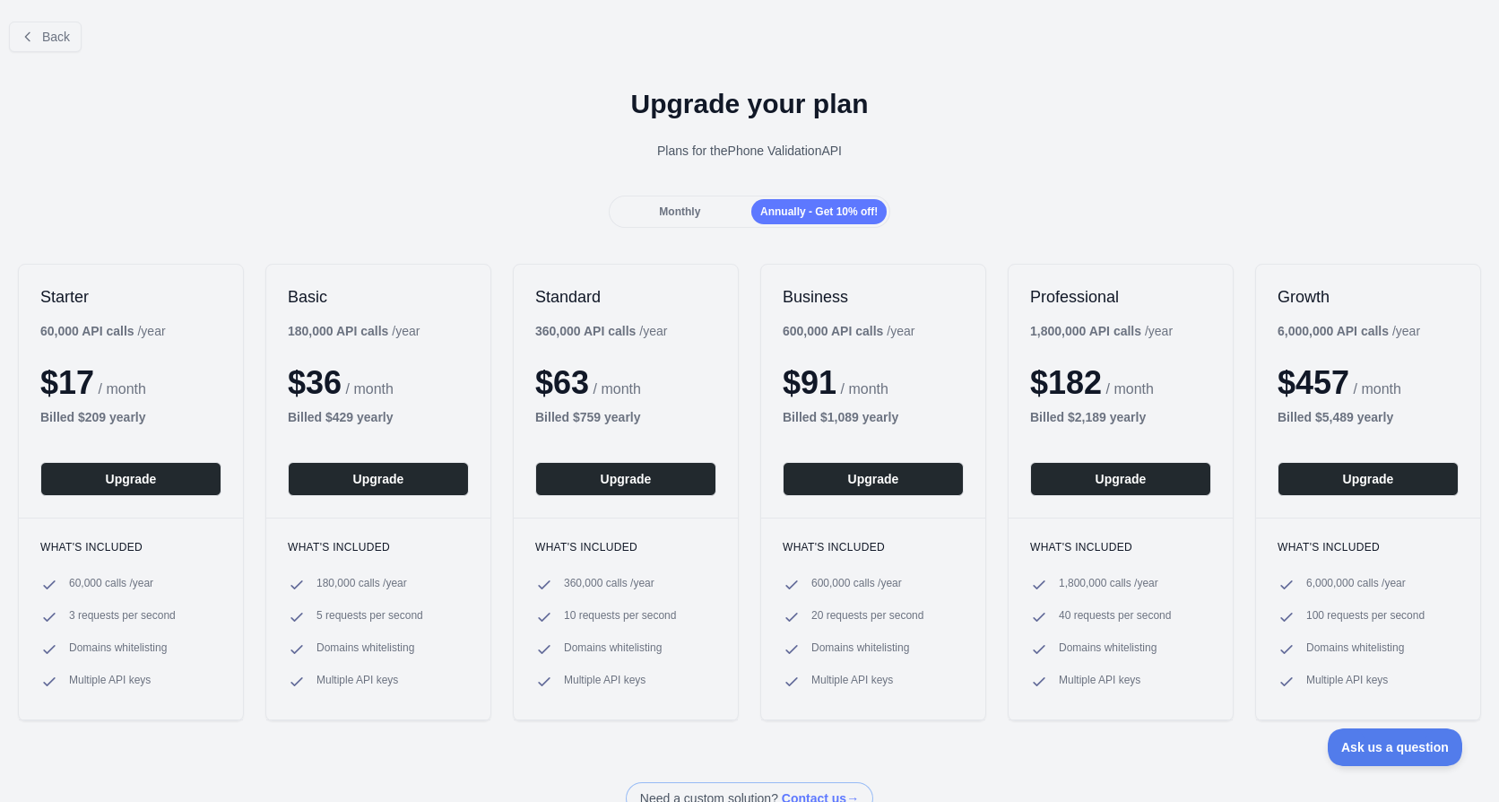
click at [683, 210] on span "Monthly" at bounding box center [679, 211] width 41 height 13
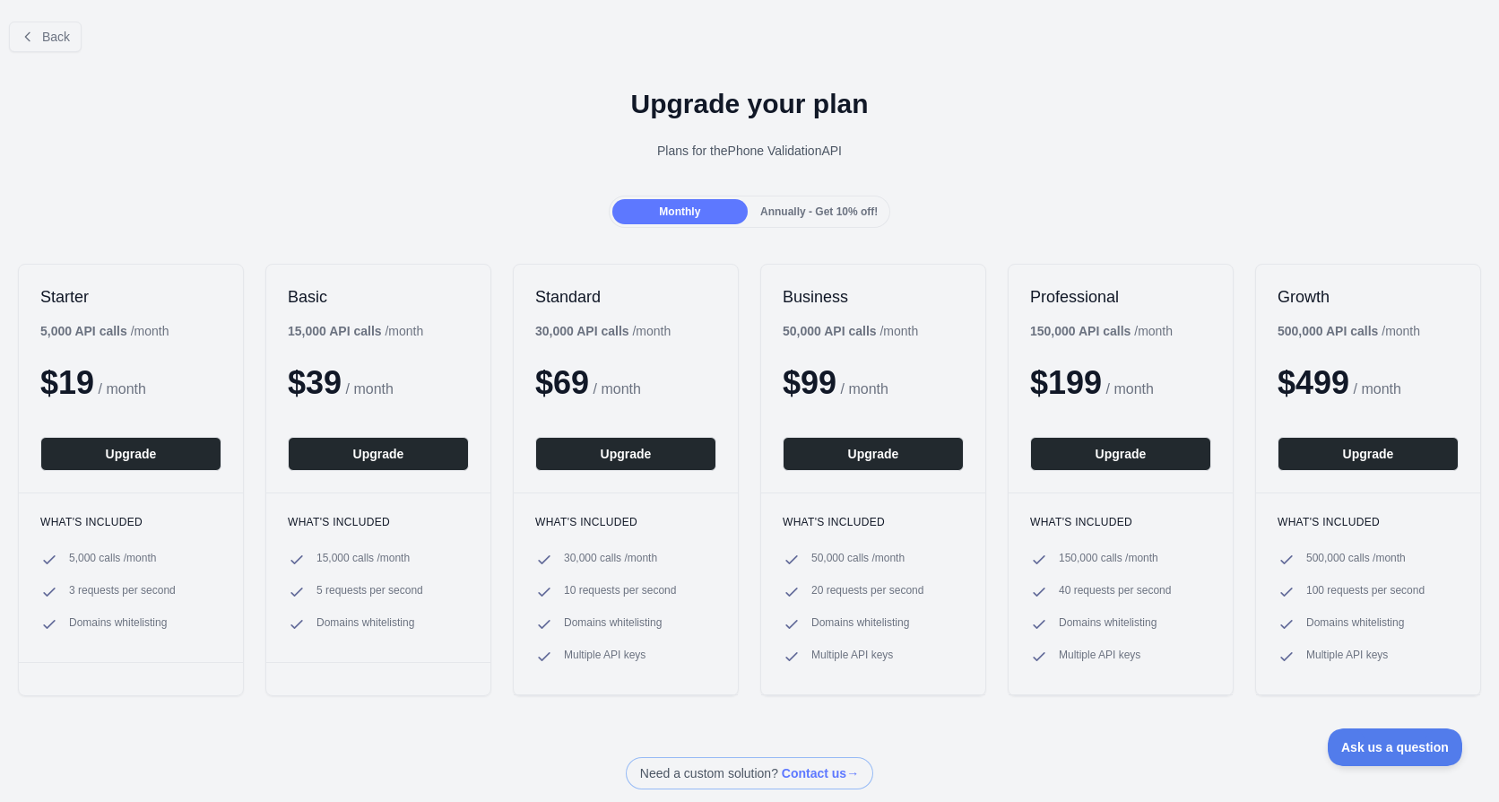
click at [790, 210] on span "Annually - Get 10% off!" at bounding box center [818, 211] width 117 height 13
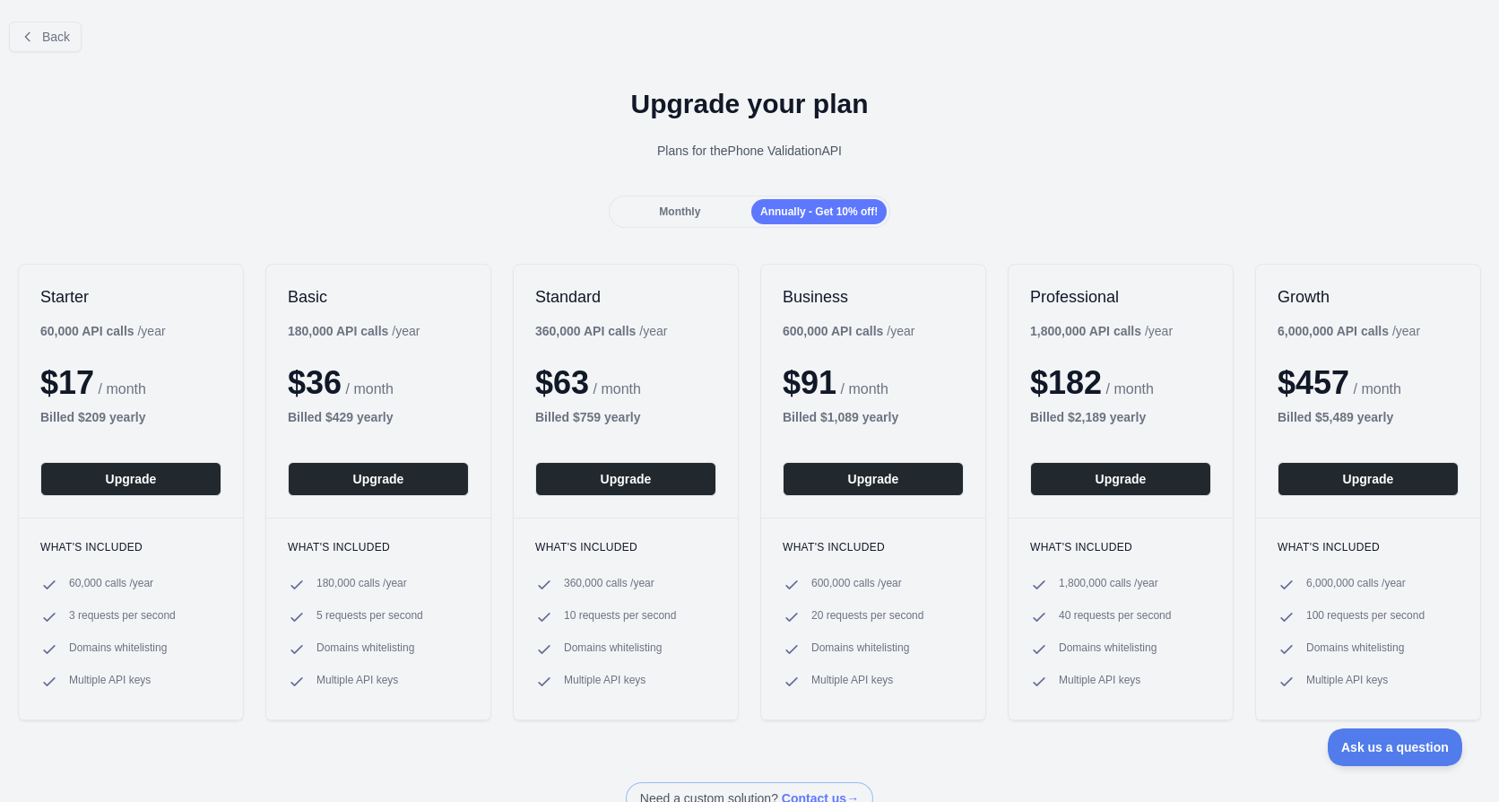
click at [678, 211] on span "Monthly" at bounding box center [679, 211] width 41 height 13
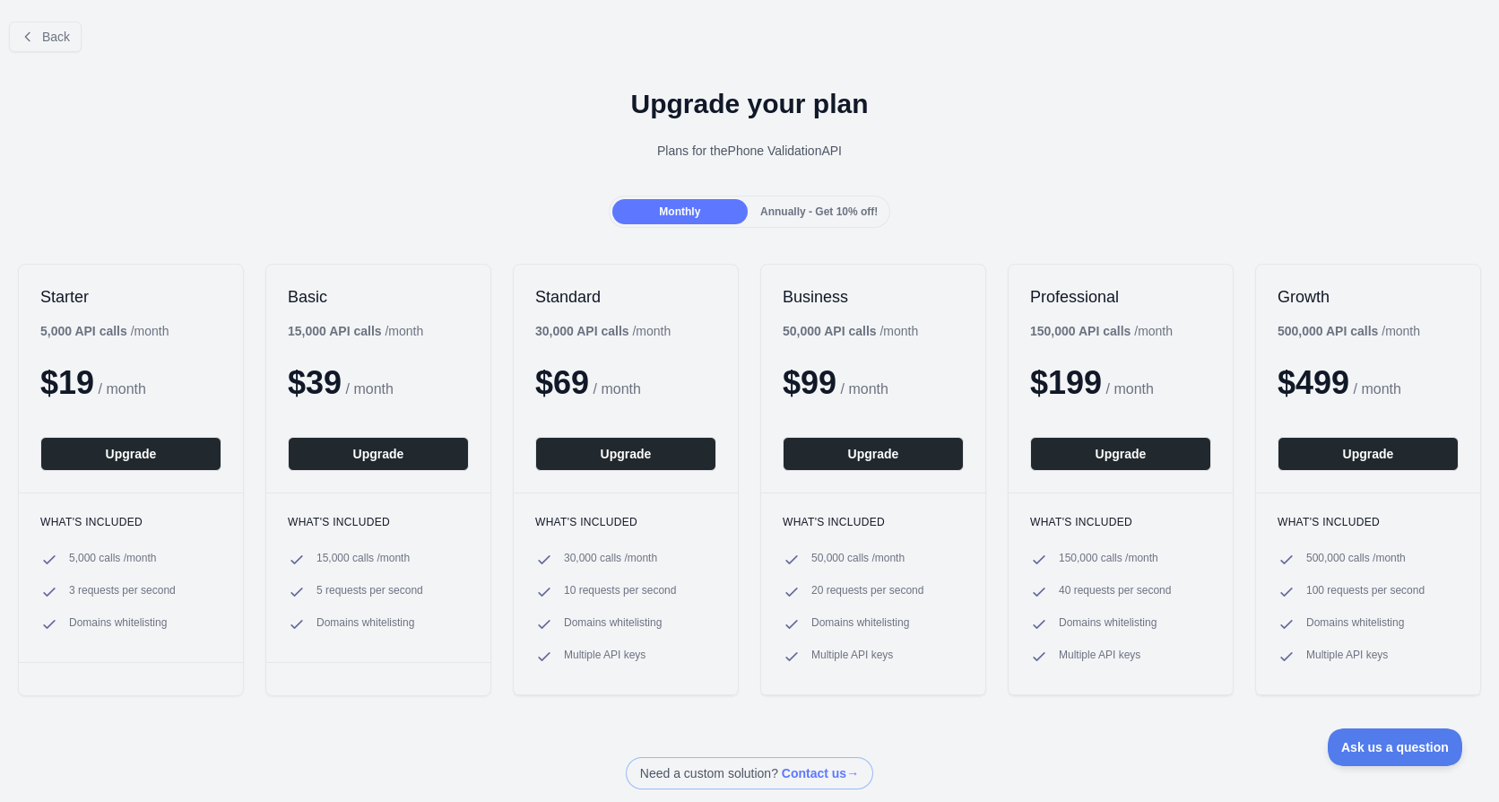
click at [773, 207] on span "Annually - Get 10% off!" at bounding box center [818, 211] width 117 height 13
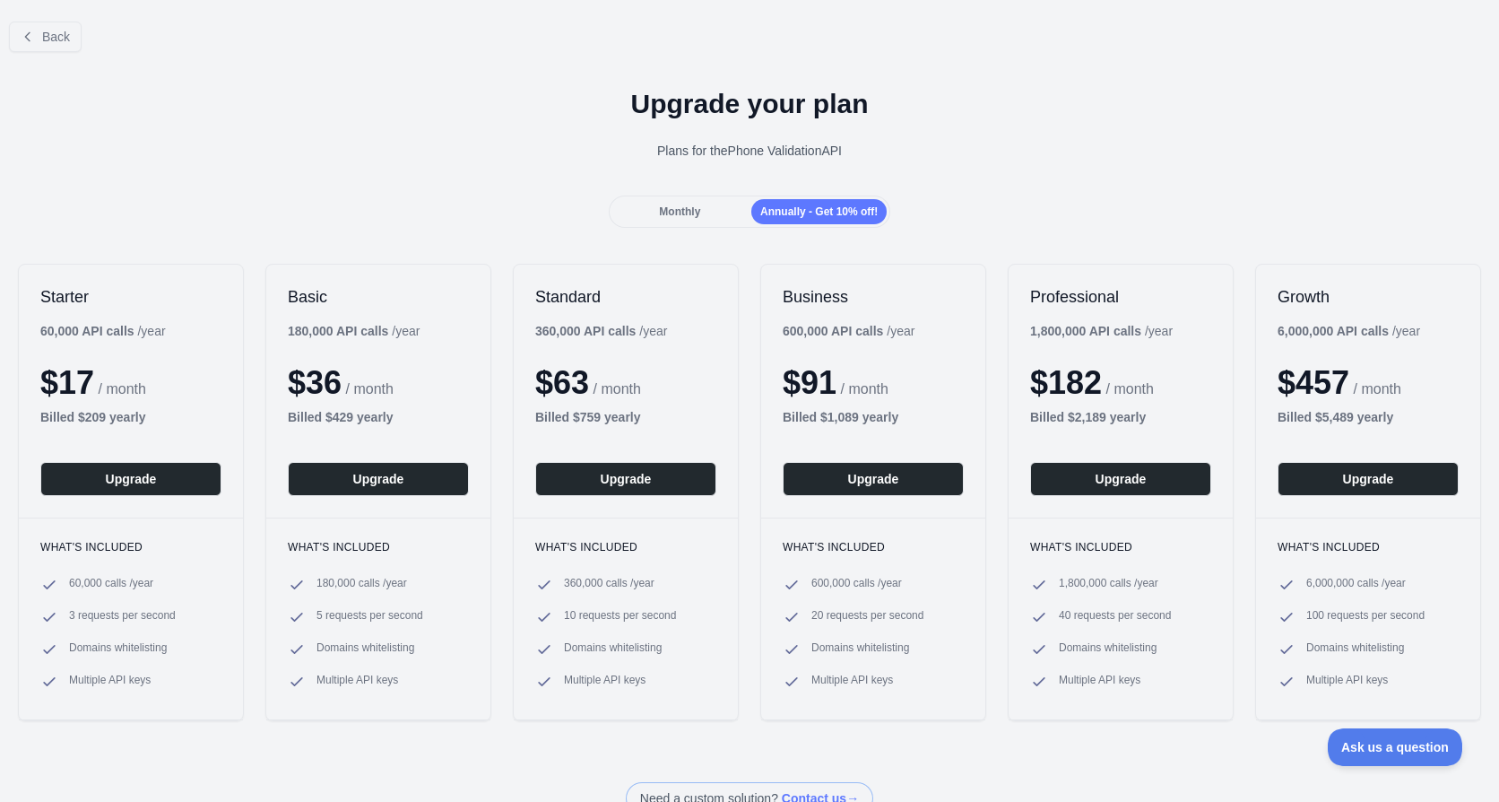
click at [685, 209] on span "Monthly" at bounding box center [679, 211] width 41 height 13
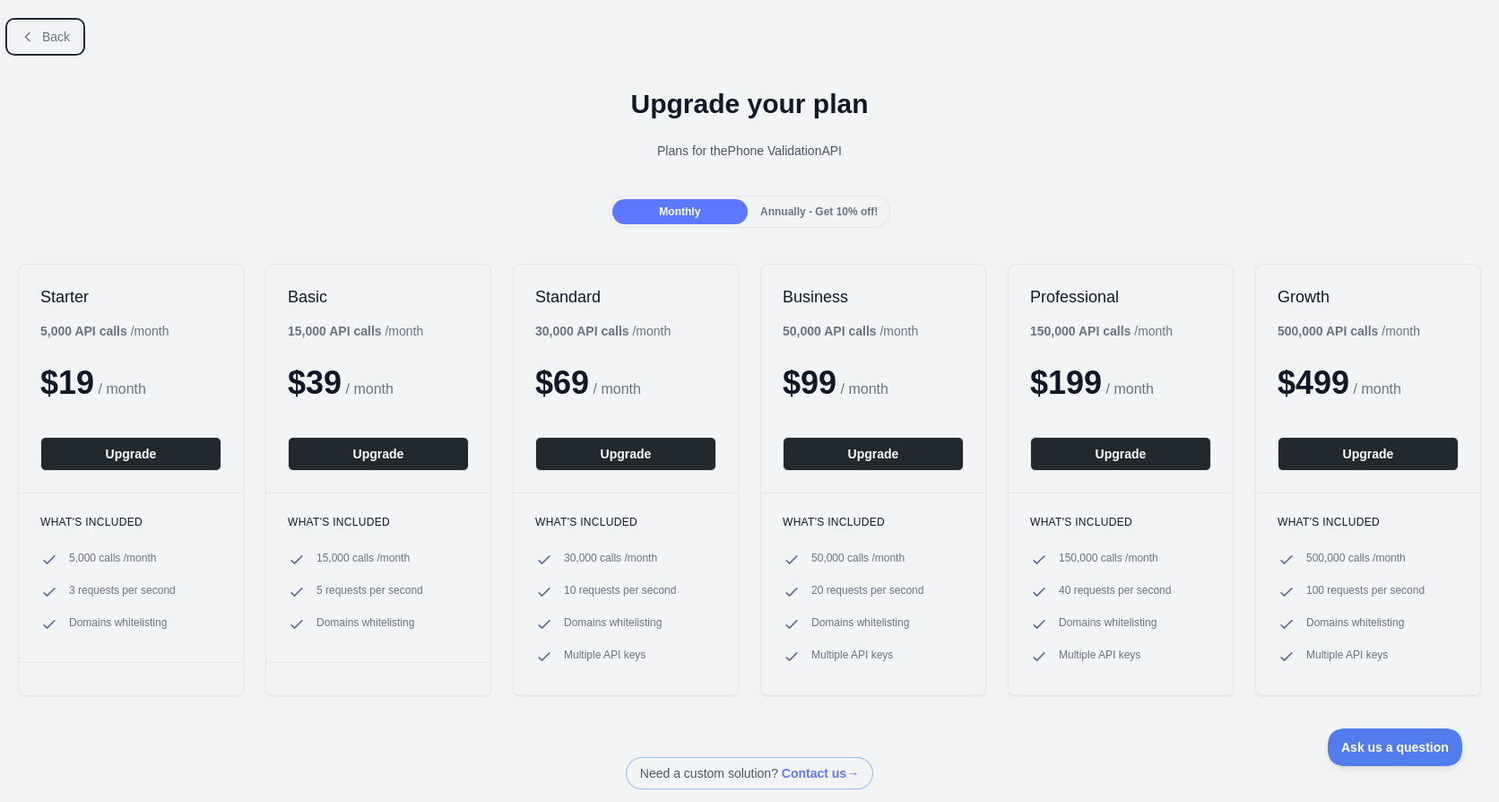
click at [72, 40] on button "Back" at bounding box center [45, 37] width 73 height 30
